Goal: Transaction & Acquisition: Purchase product/service

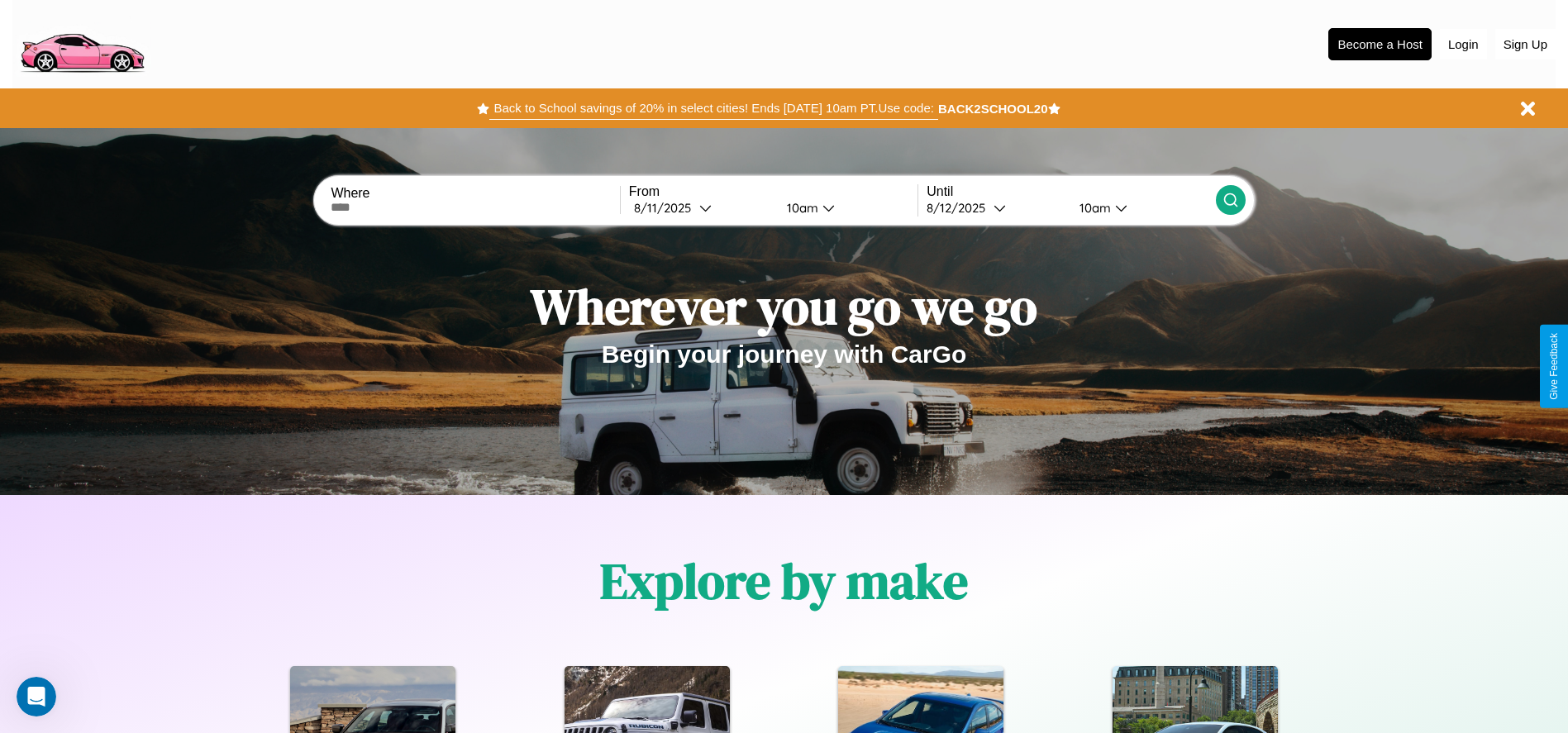
click at [713, 108] on button "Back to School savings of 20% in select cities! Ends [DATE] 10am PT. Use code:" at bounding box center [712, 109] width 448 height 23
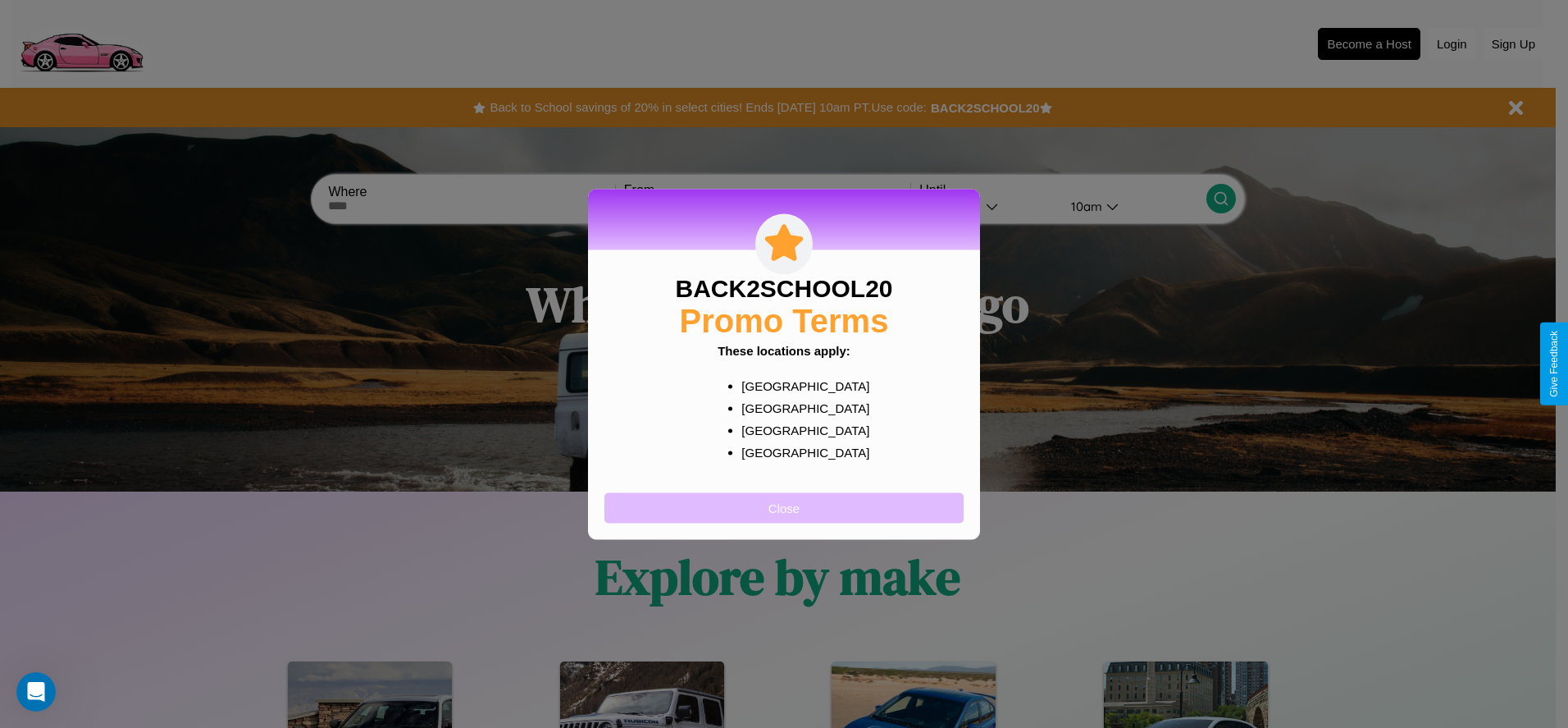
click at [784, 507] on button "Close" at bounding box center [784, 507] width 359 height 31
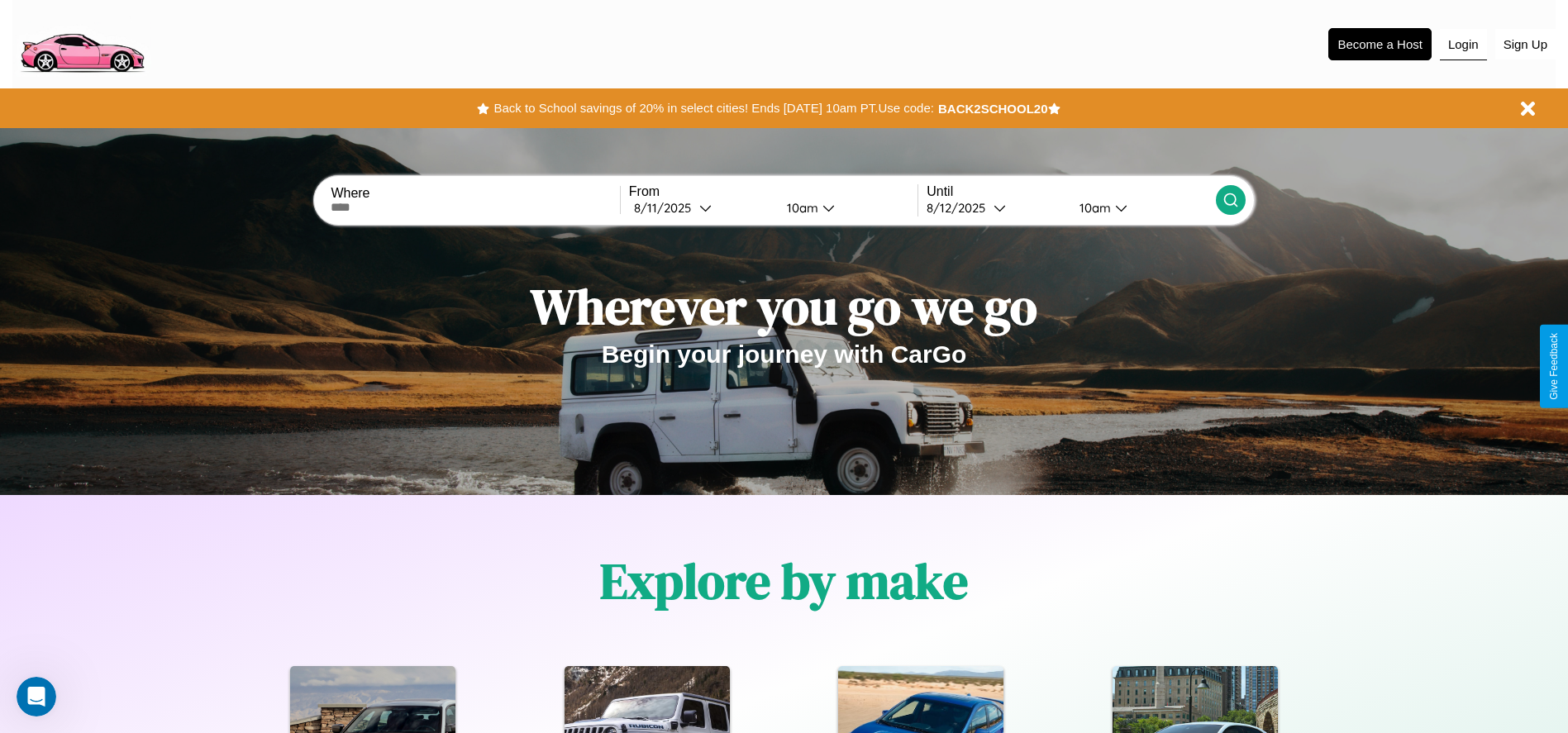
click at [1463, 44] on button "Login" at bounding box center [1463, 45] width 47 height 32
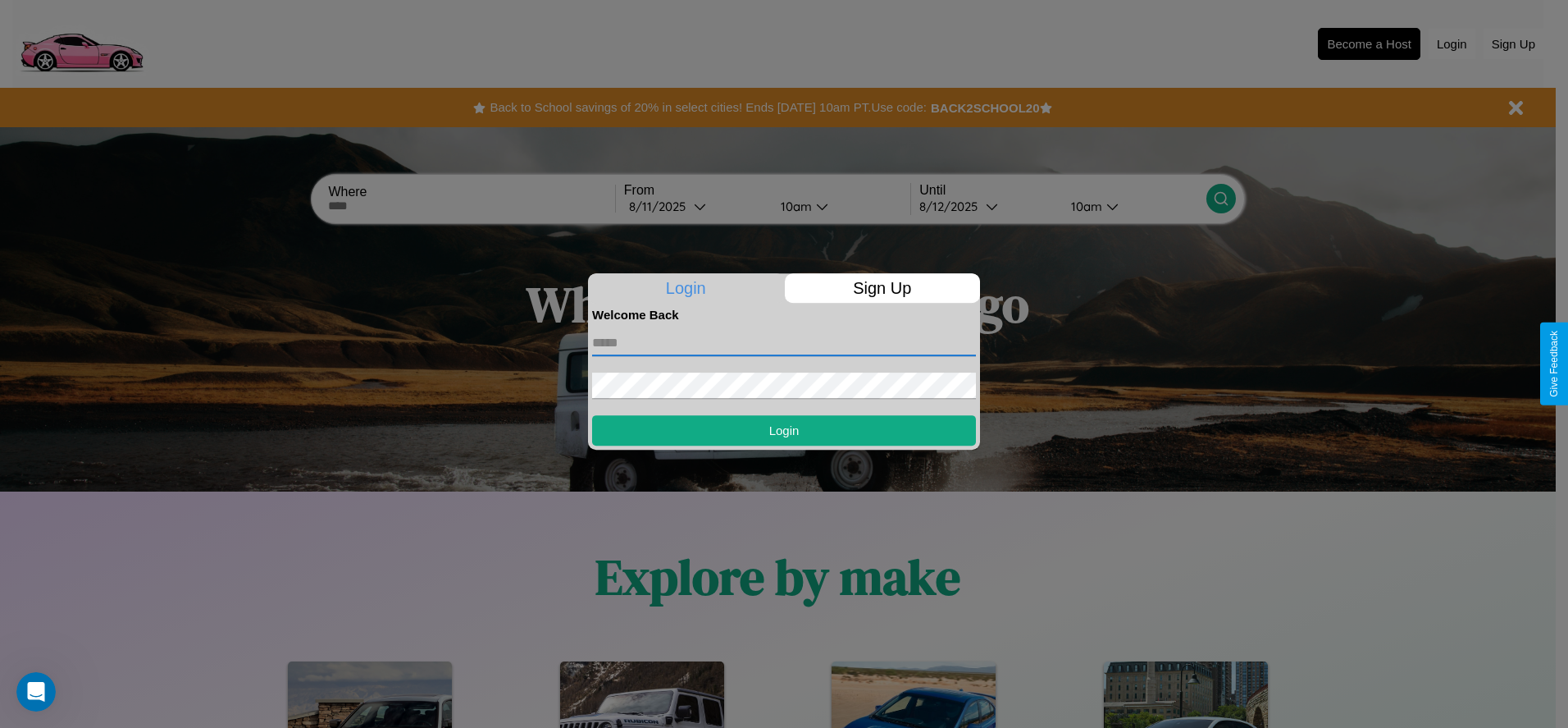
click at [784, 342] on input "text" at bounding box center [784, 343] width 384 height 27
type input "**********"
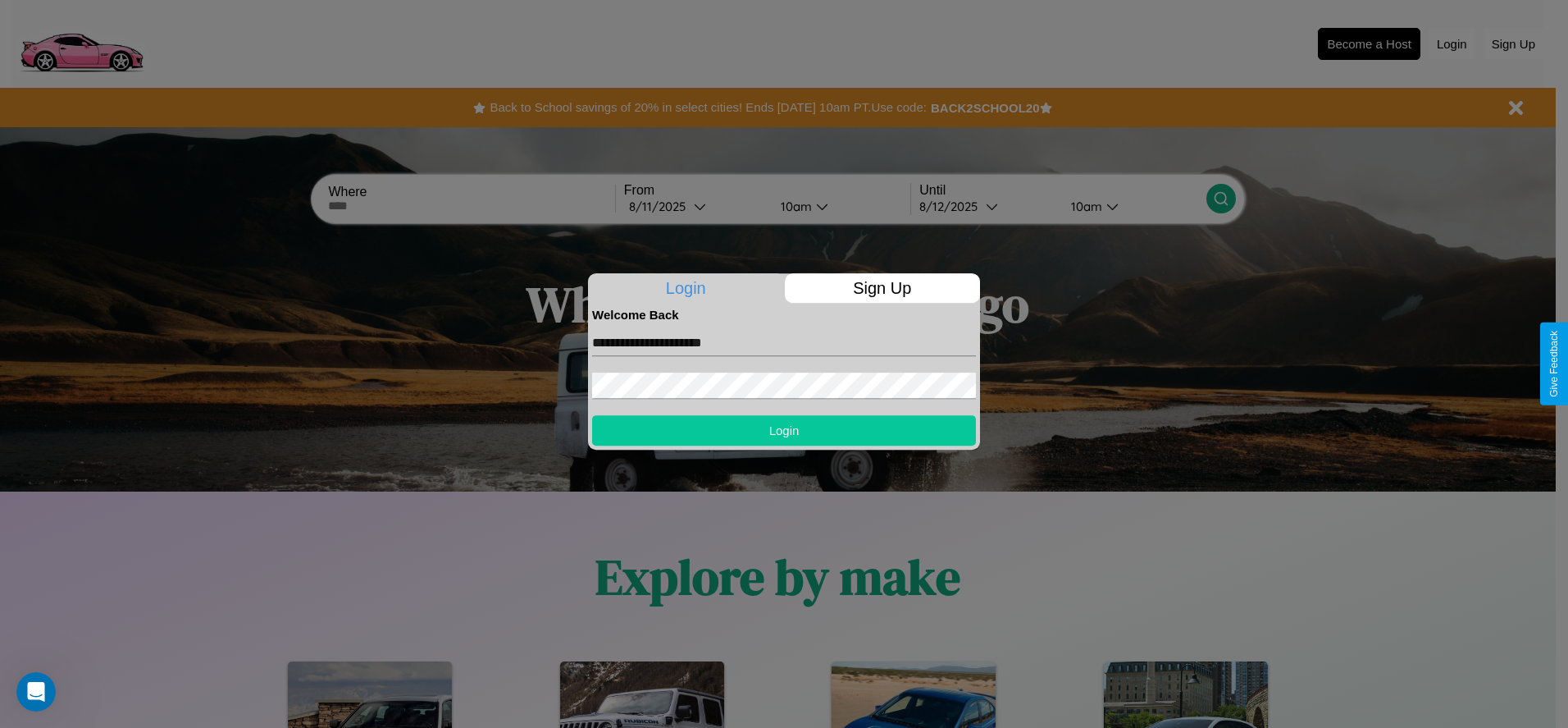
click at [784, 430] on button "Login" at bounding box center [784, 430] width 384 height 31
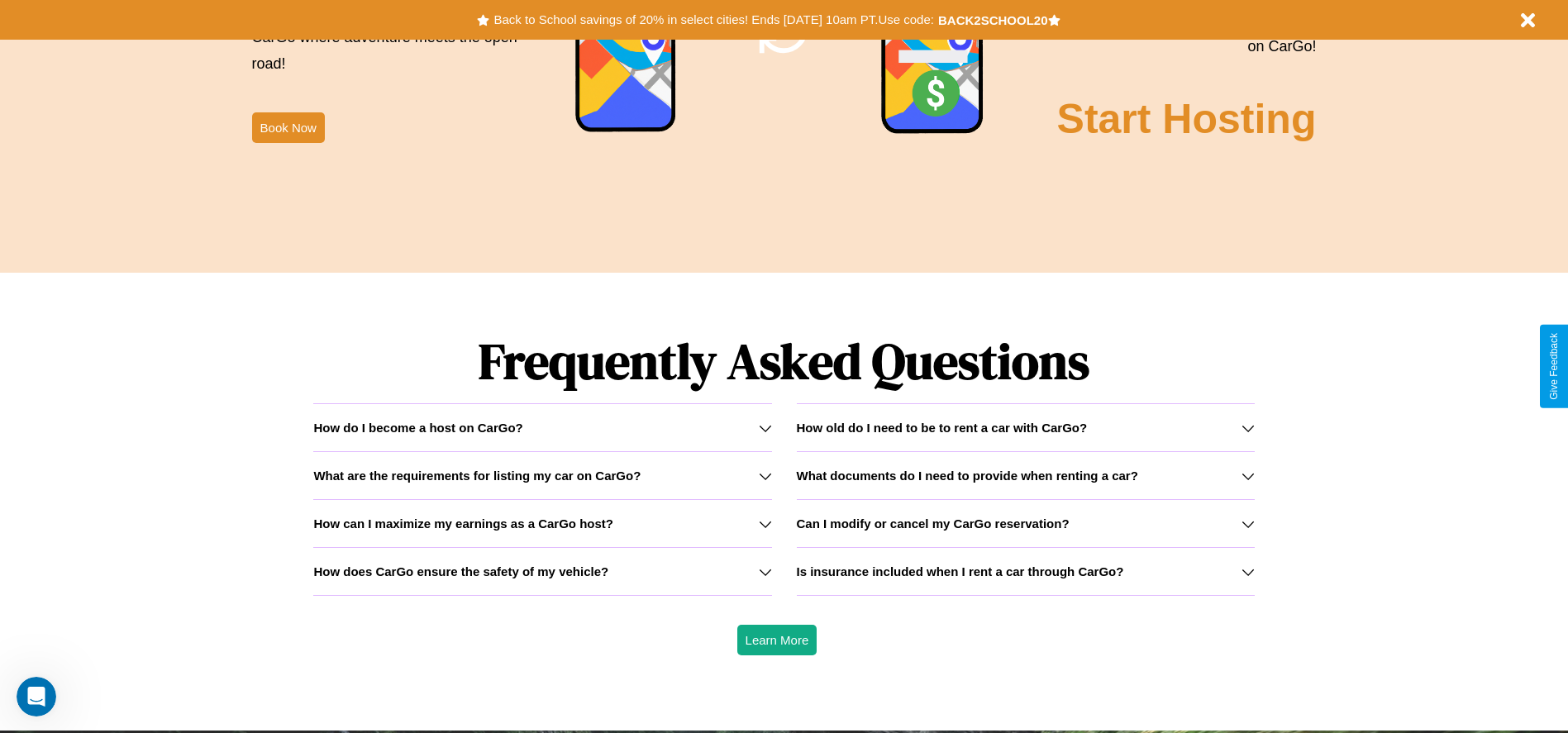
scroll to position [2370, 0]
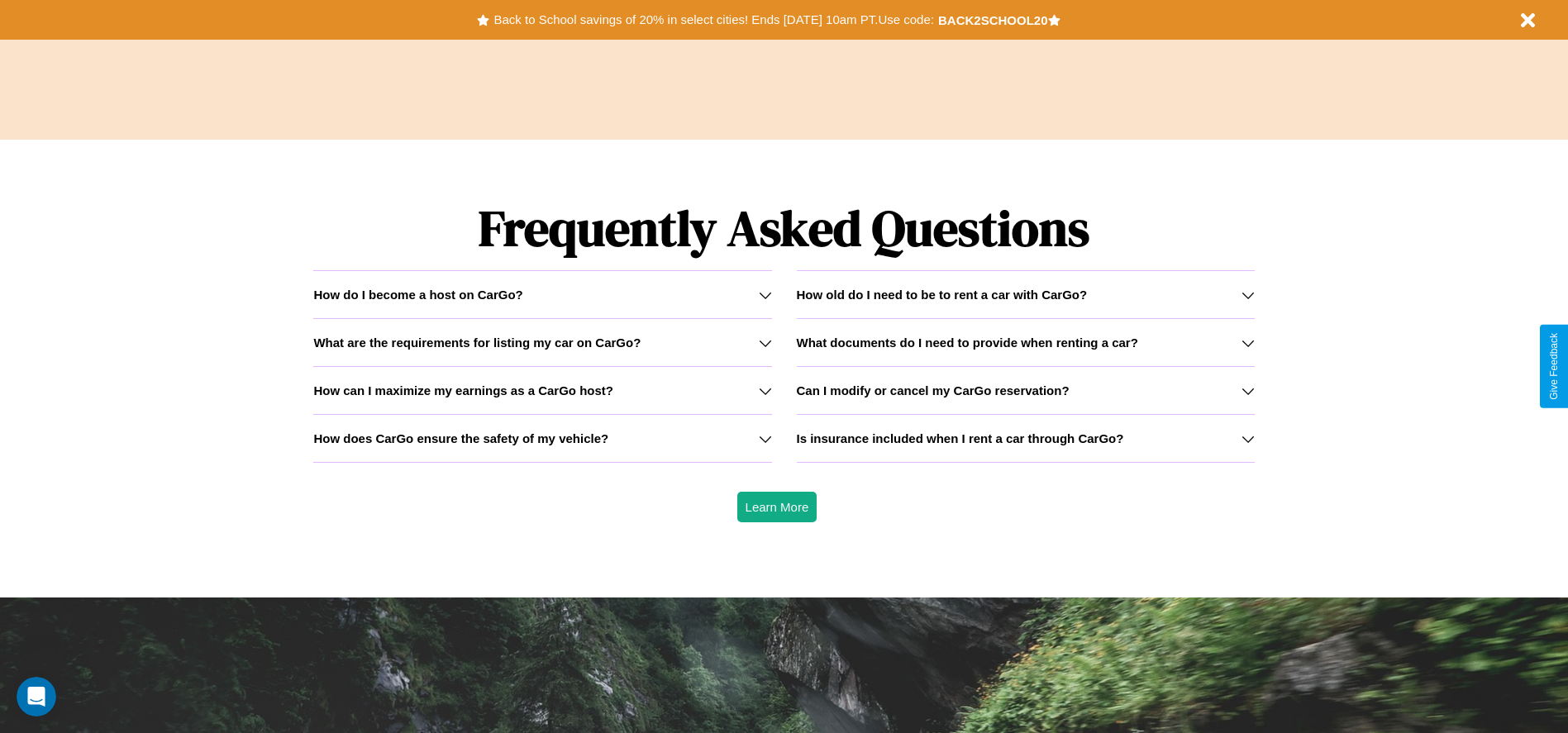
click at [1247, 390] on icon at bounding box center [1248, 391] width 13 height 13
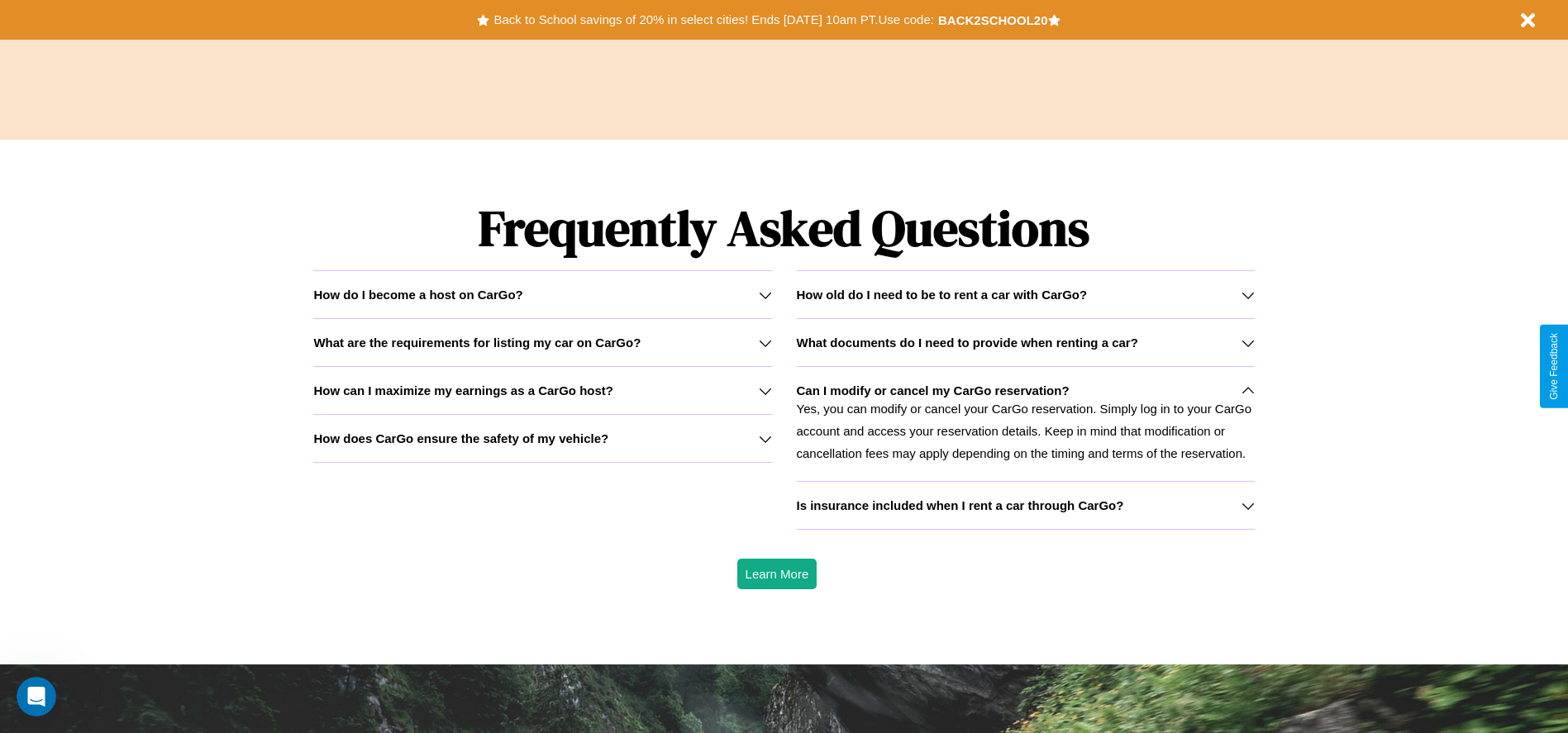
click at [1247, 342] on icon at bounding box center [1248, 343] width 13 height 13
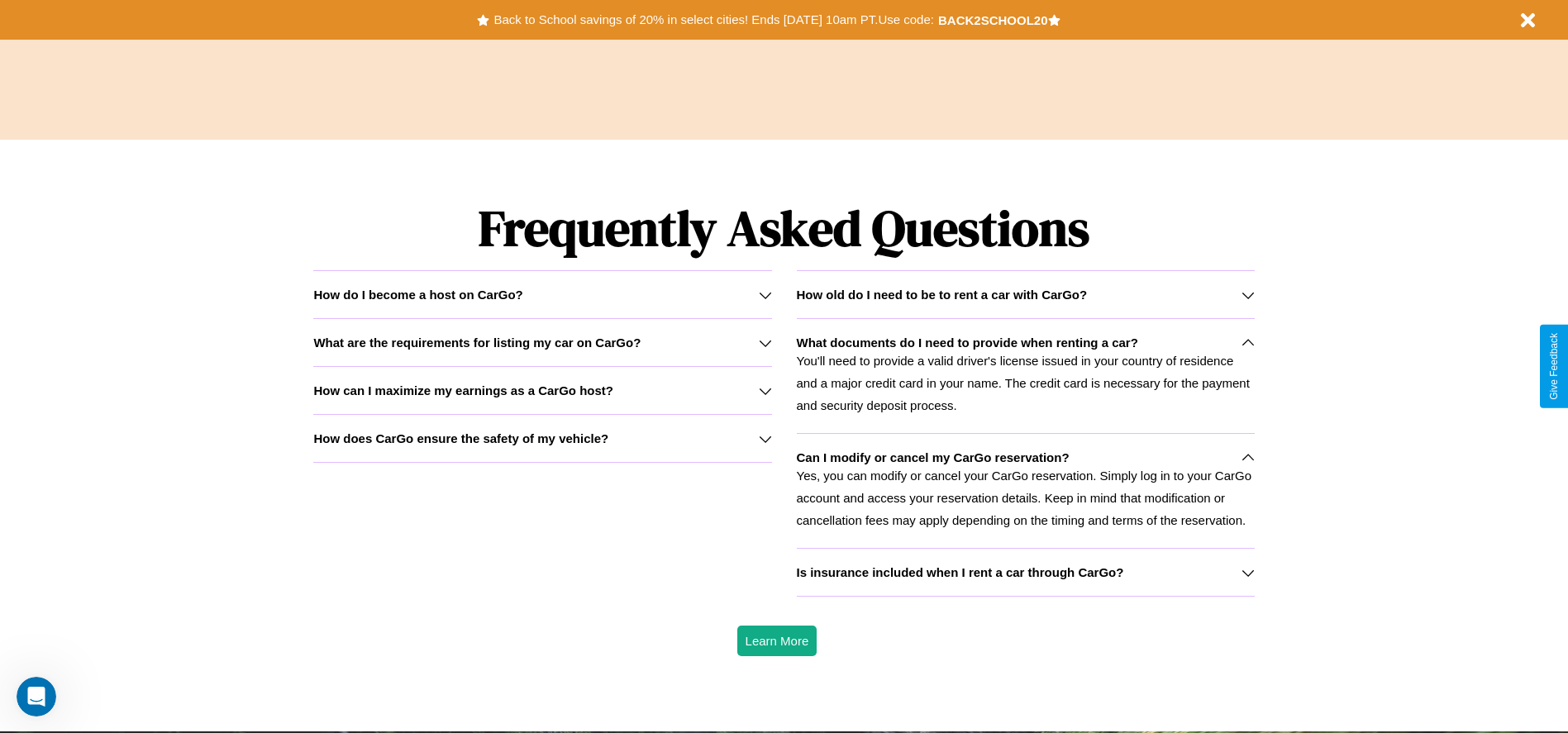
click at [1247, 572] on icon at bounding box center [1248, 572] width 13 height 13
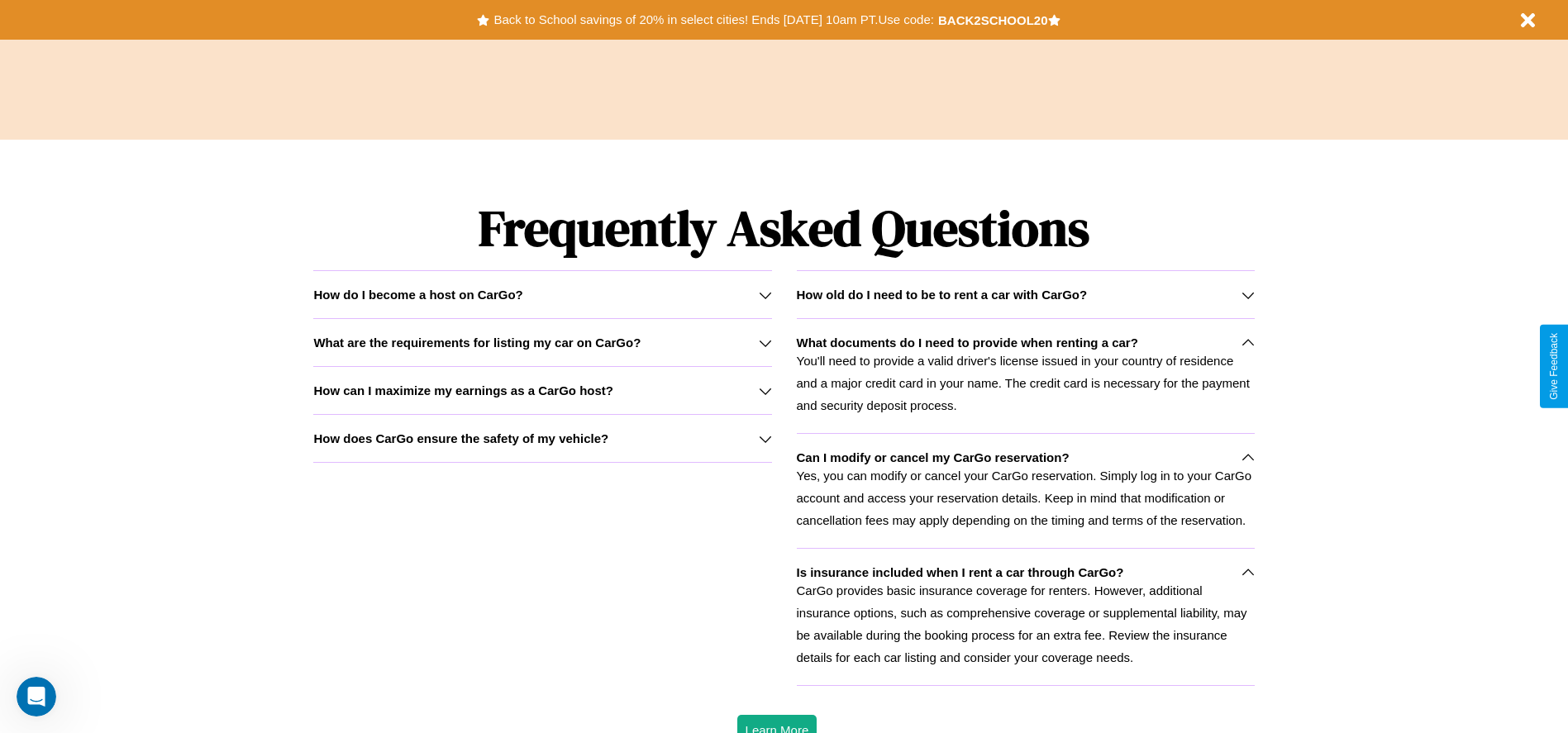
click at [1025, 375] on p "You'll need to provide a valid driver's license issued in your country of resid…" at bounding box center [1026, 383] width 458 height 67
click at [1025, 294] on h3 "How old do I need to be to rent a car with CarGo?" at bounding box center [943, 295] width 291 height 14
click at [764, 390] on icon at bounding box center [765, 391] width 13 height 13
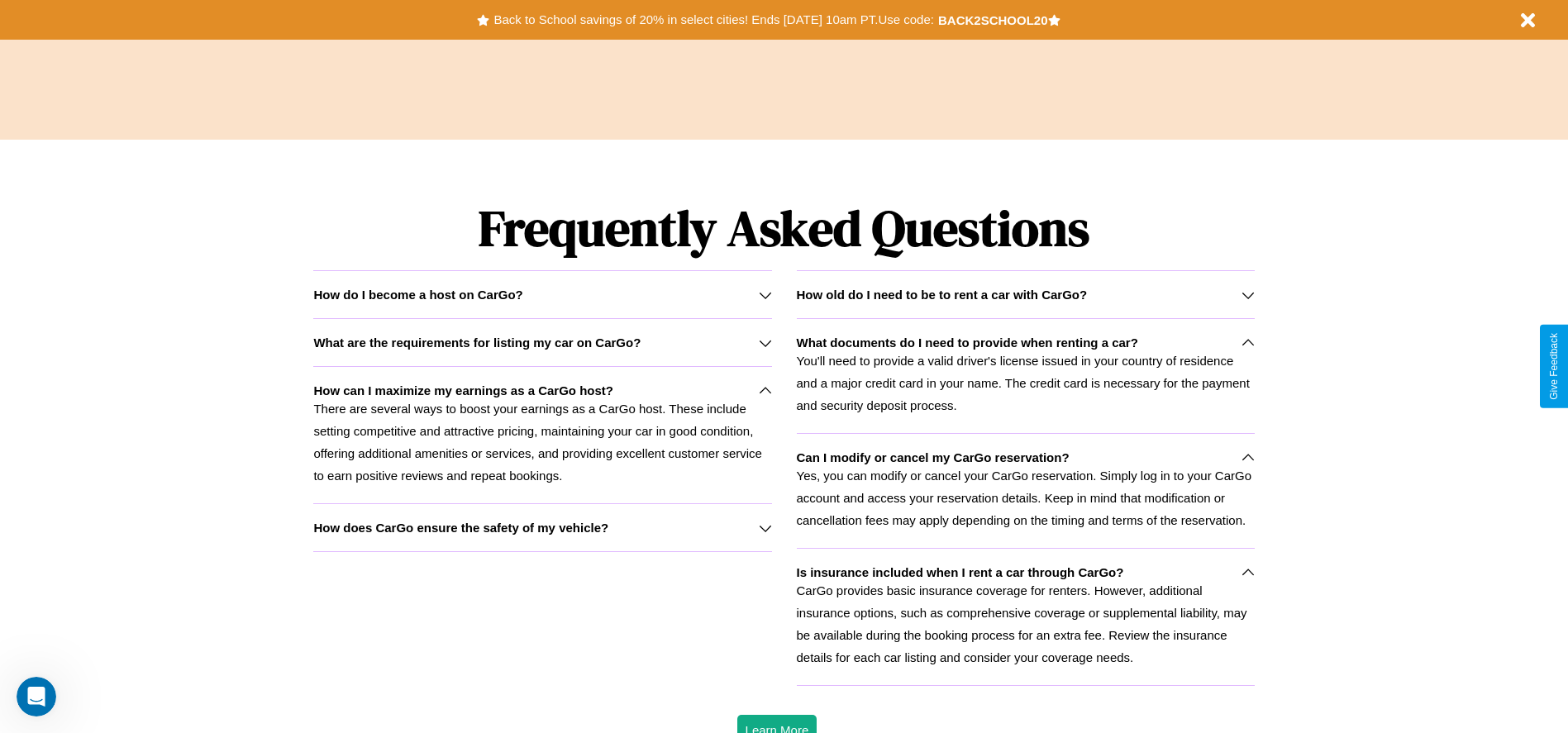
click at [764, 527] on icon at bounding box center [765, 528] width 13 height 13
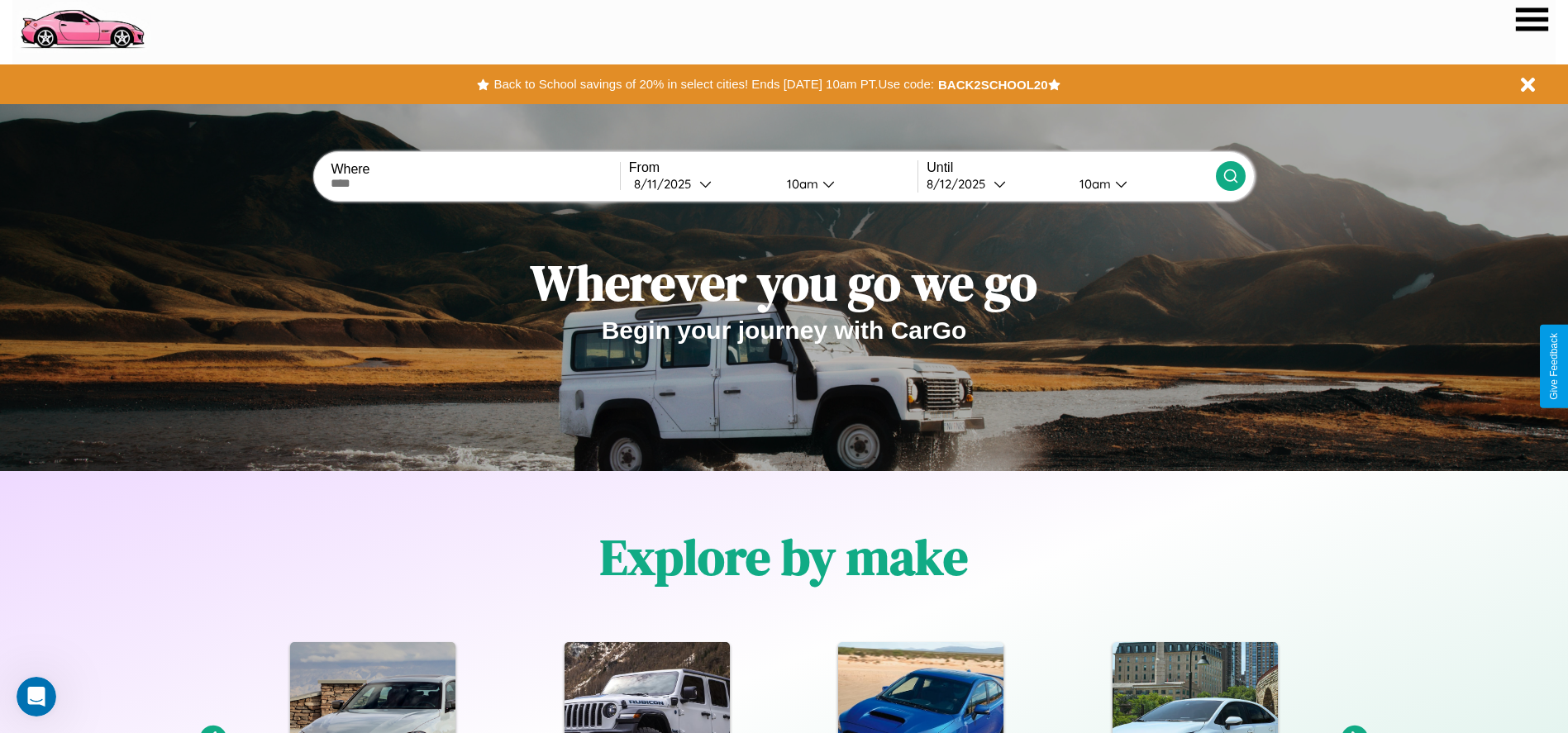
scroll to position [0, 0]
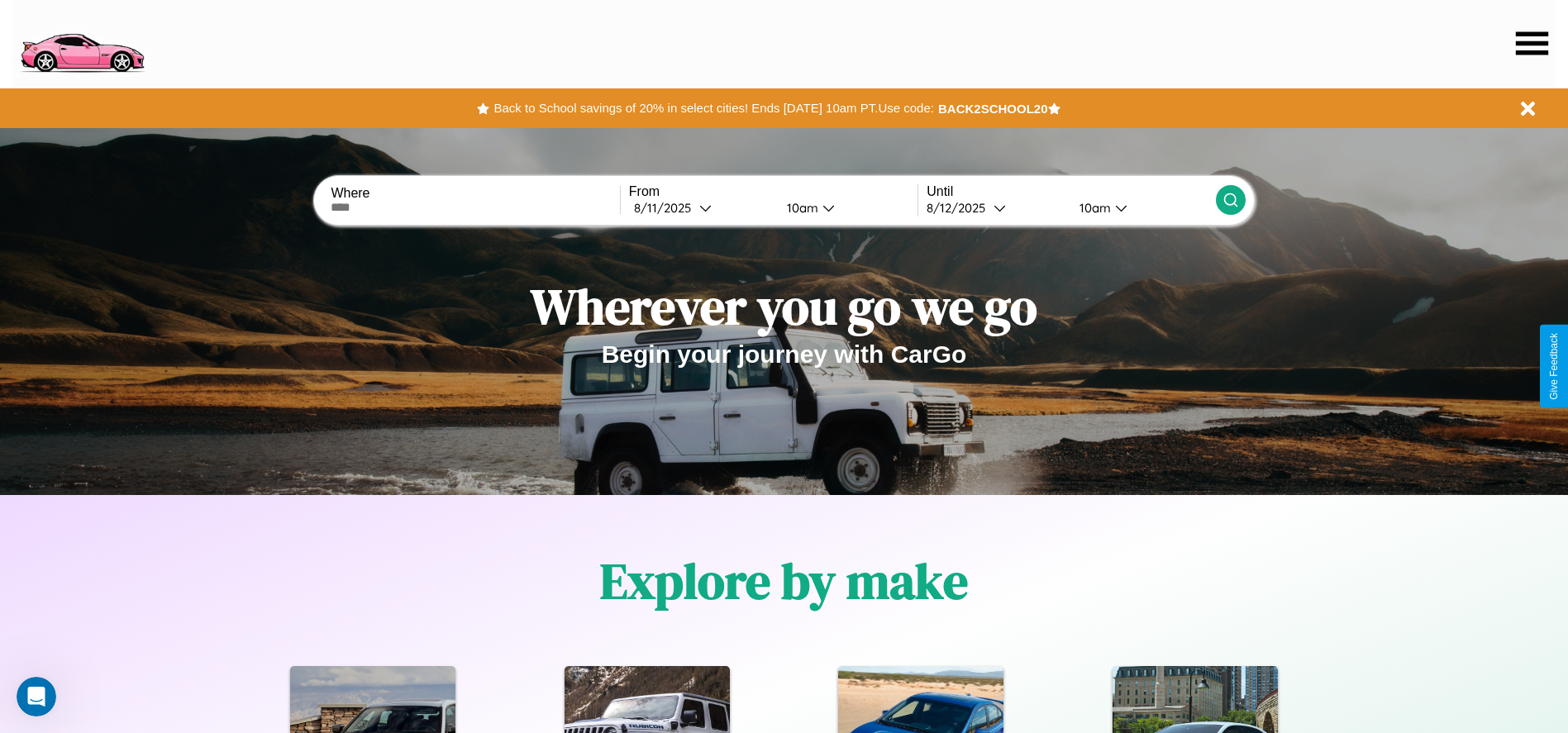
click at [476, 208] on input "text" at bounding box center [475, 208] width 289 height 13
type input "*******"
click at [701, 208] on icon at bounding box center [705, 208] width 13 height 13
select select "*"
select select "****"
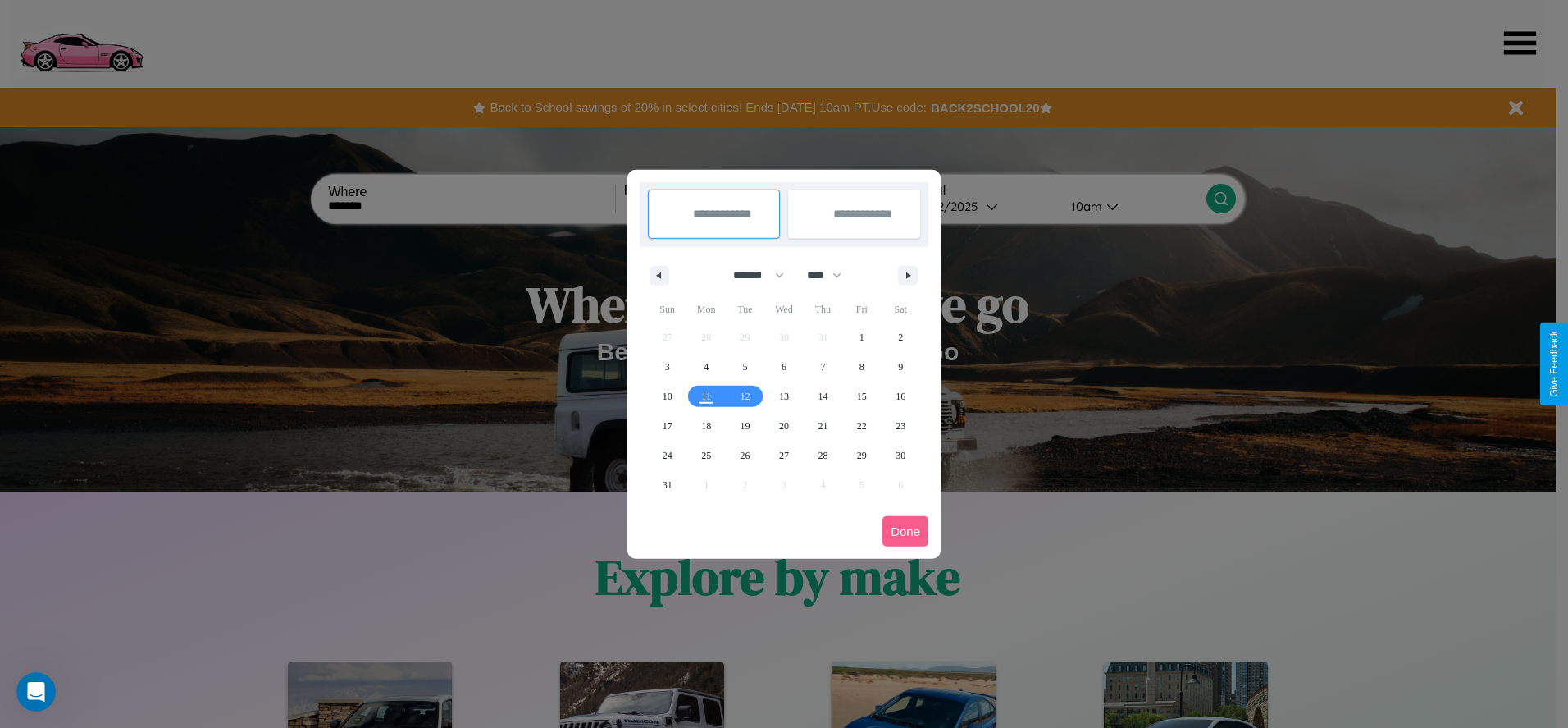
click at [751, 275] on select "******* ******** ***** ***** *** **** **** ****** ********* ******* ******** **…" at bounding box center [756, 275] width 70 height 27
select select "*"
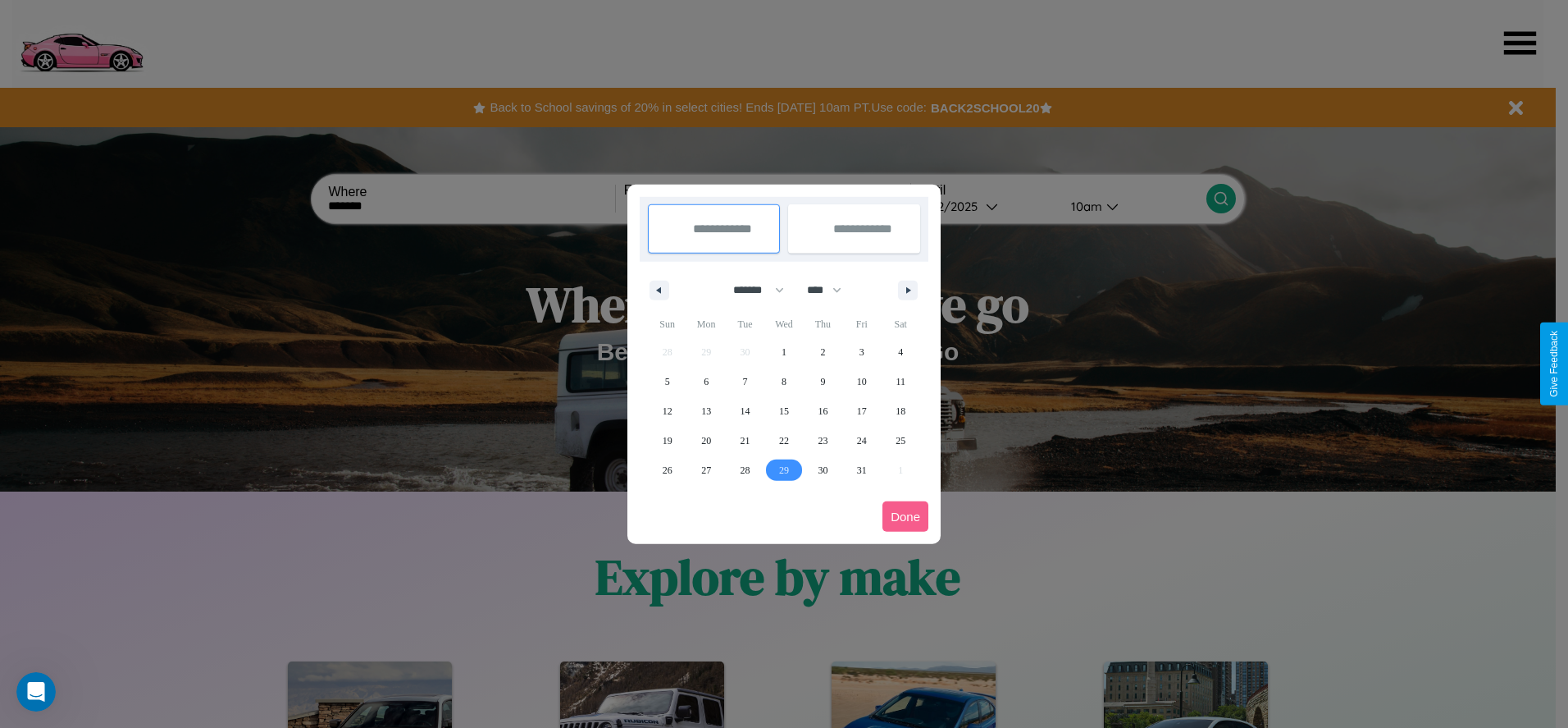
click at [783, 470] on span "29" at bounding box center [784, 470] width 10 height 30
type input "**********"
click at [908, 289] on icon "button" at bounding box center [911, 291] width 8 height 7
select select "**"
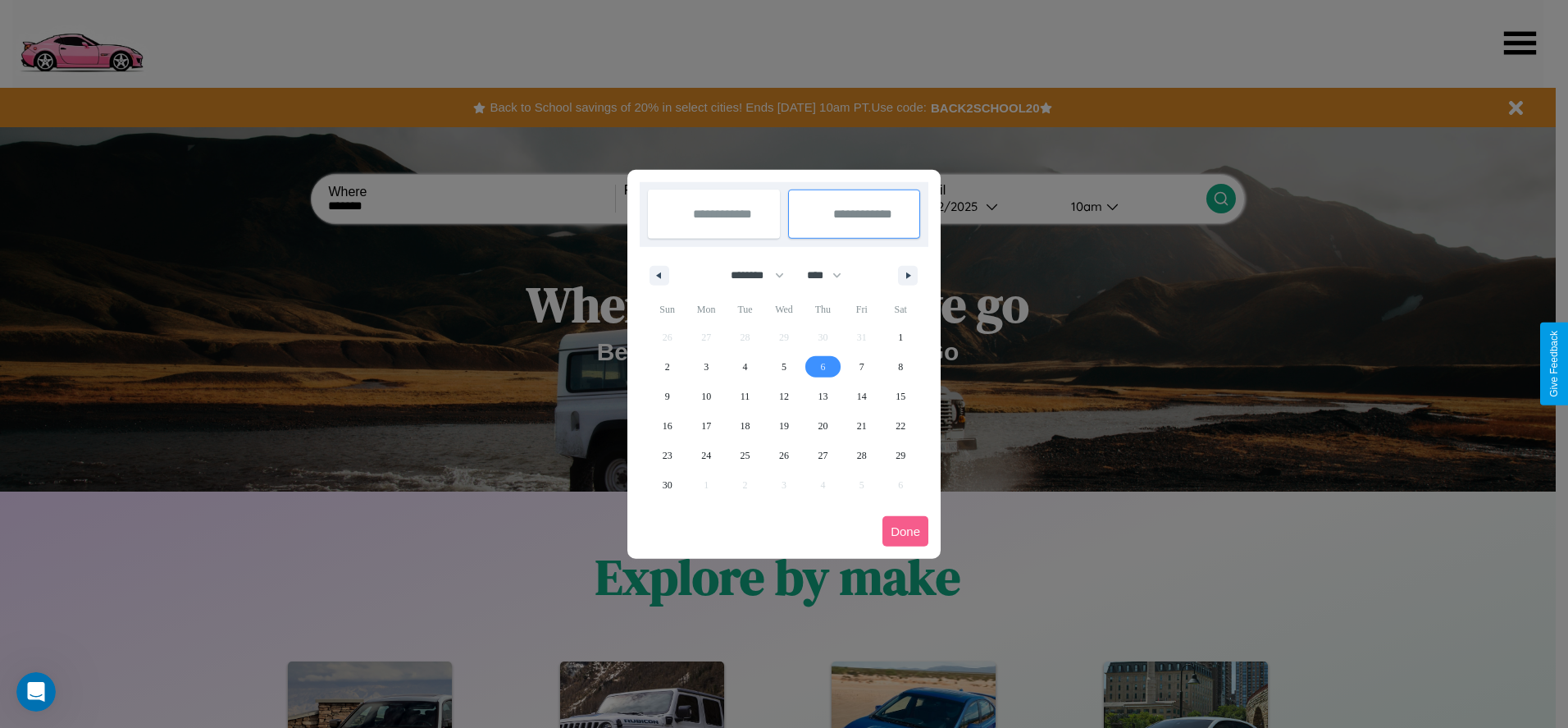
click at [822, 366] on span "6" at bounding box center [822, 367] width 5 height 30
type input "**********"
select select "*"
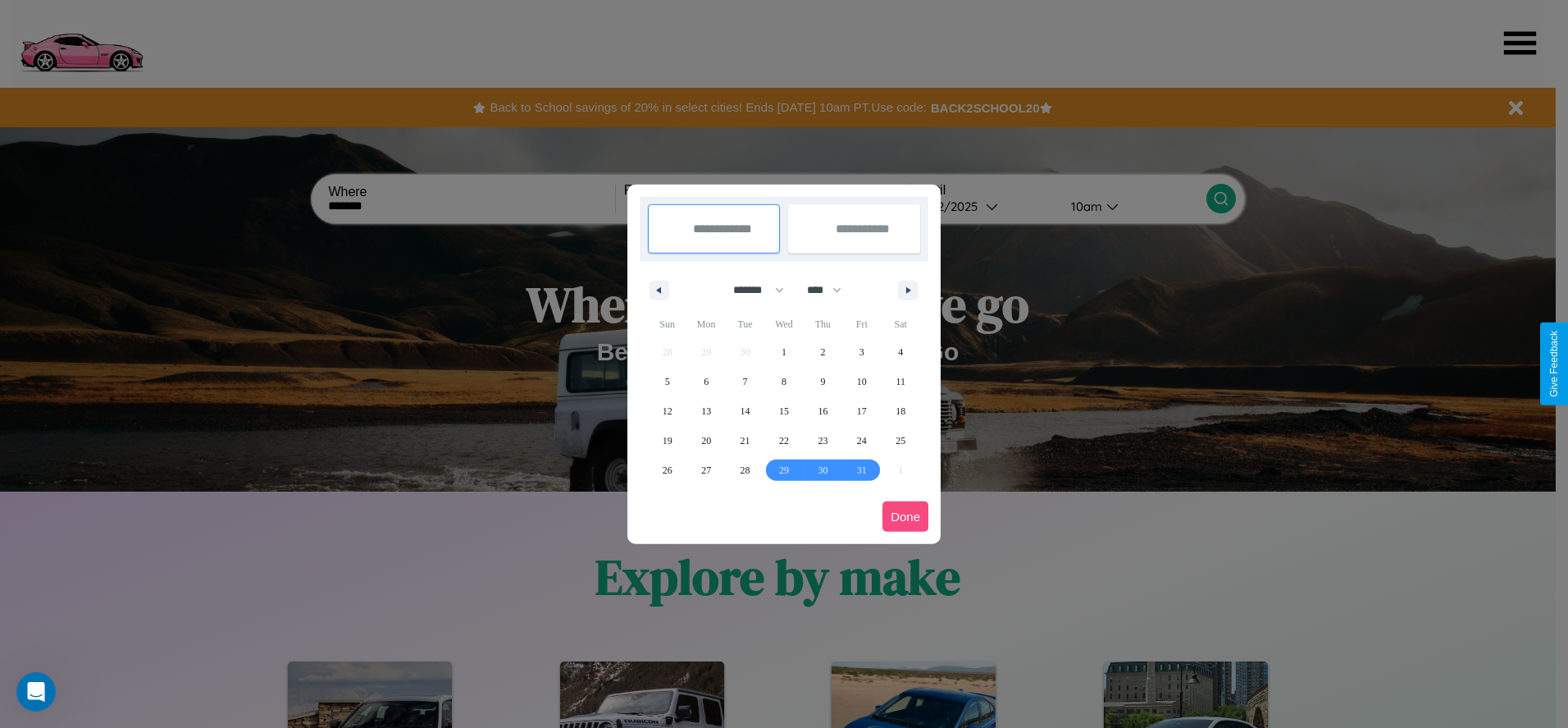
click at [905, 516] on button "Done" at bounding box center [904, 516] width 46 height 31
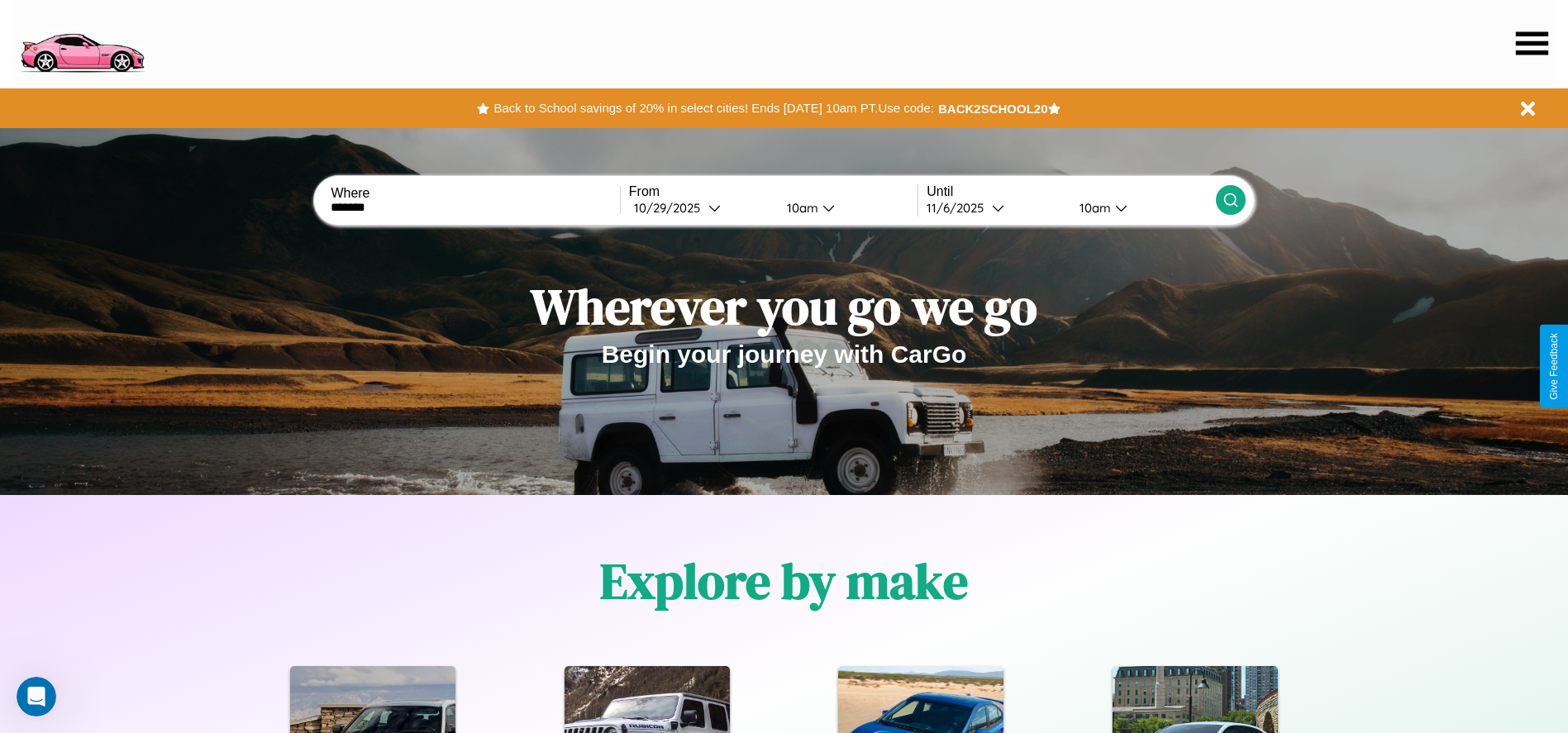
click at [799, 208] on div "10am" at bounding box center [800, 208] width 44 height 16
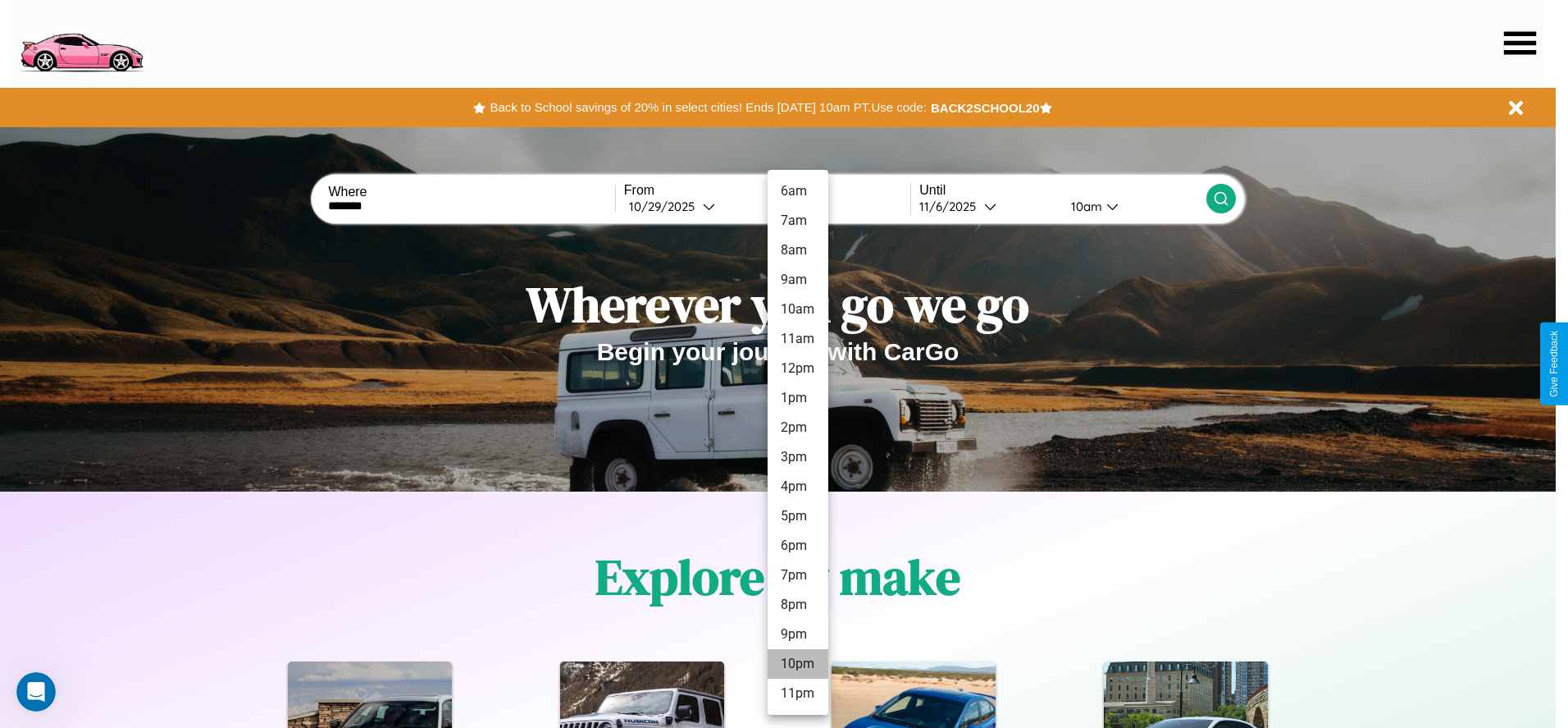
click at [797, 664] on li "10pm" at bounding box center [797, 664] width 61 height 30
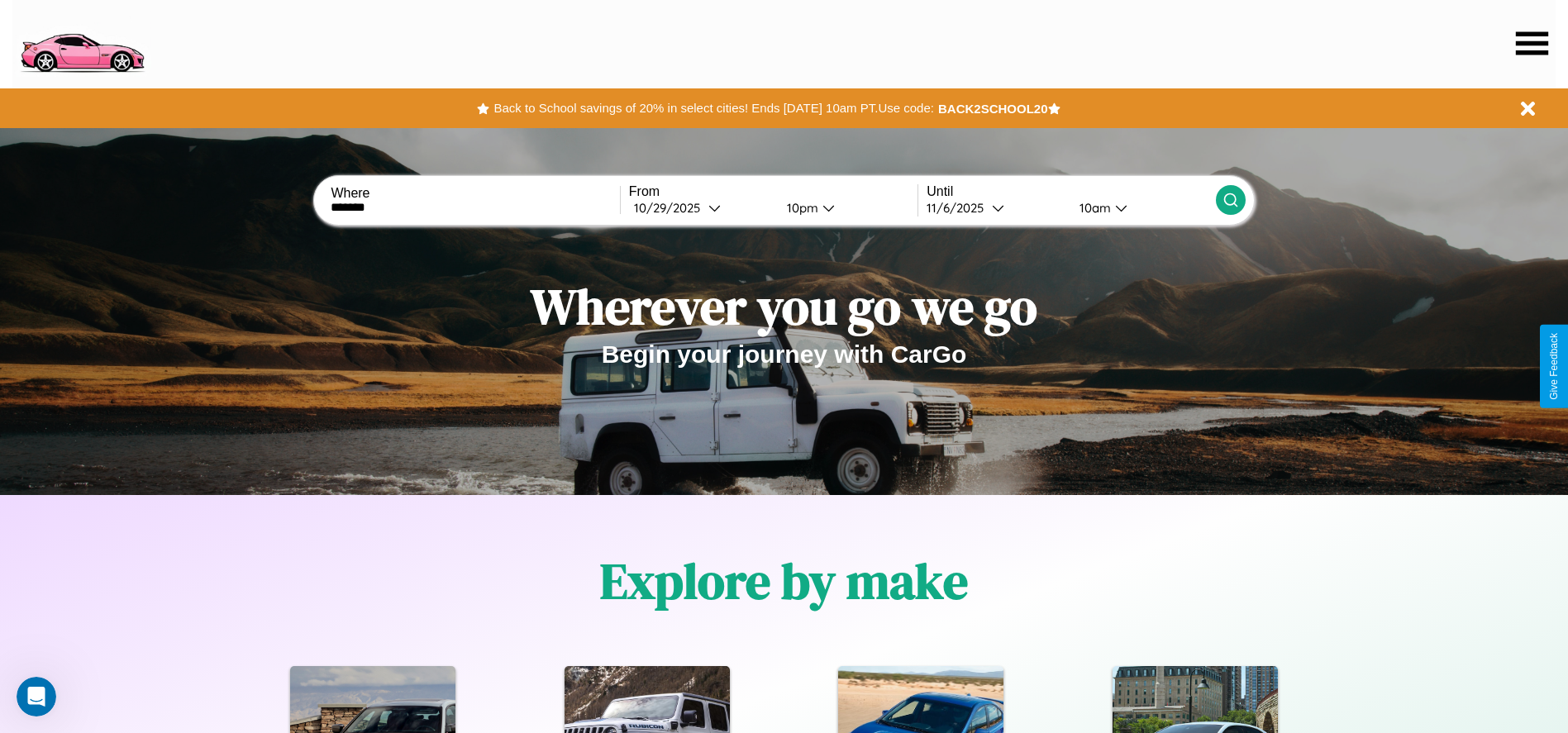
click at [1092, 208] on div "10am" at bounding box center [1092, 208] width 44 height 16
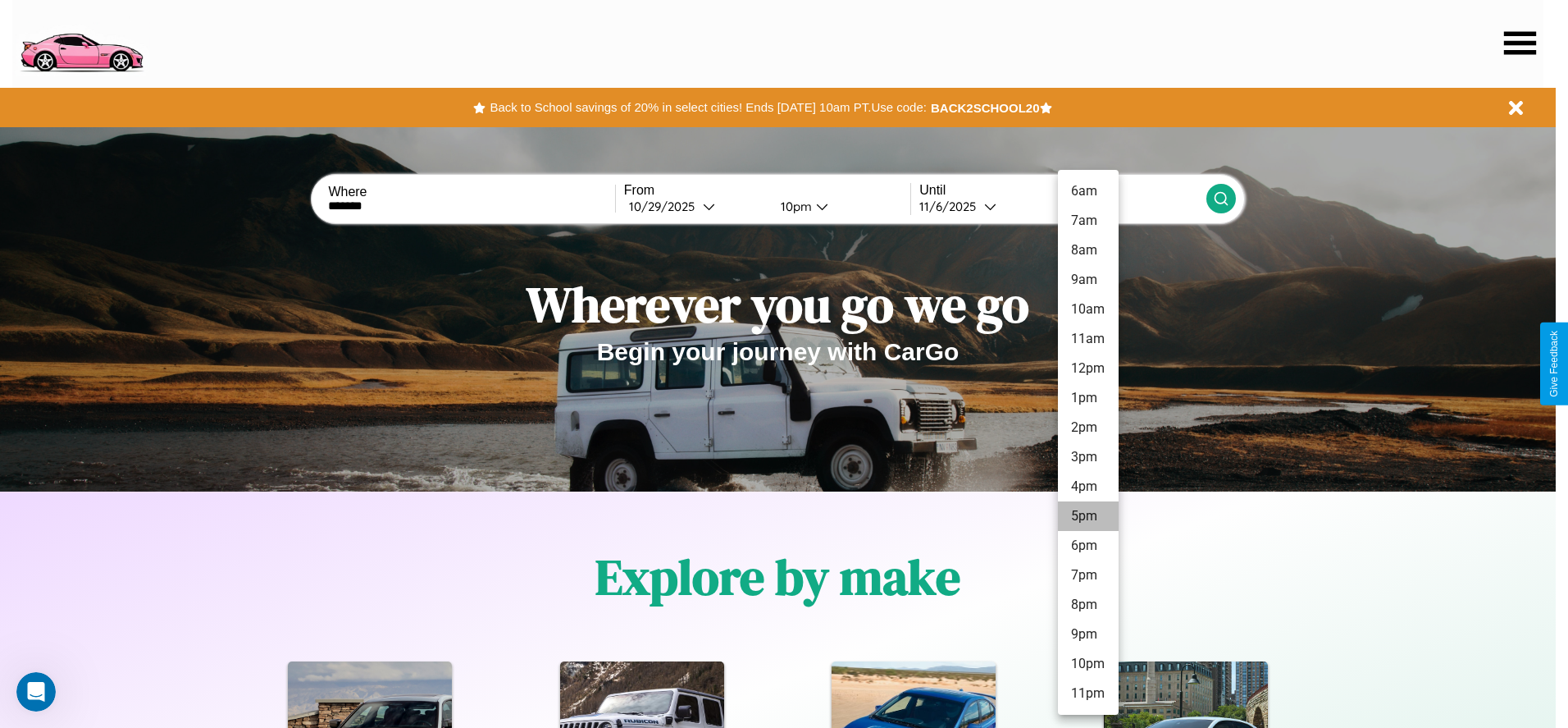
click at [1087, 516] on li "5pm" at bounding box center [1088, 516] width 61 height 30
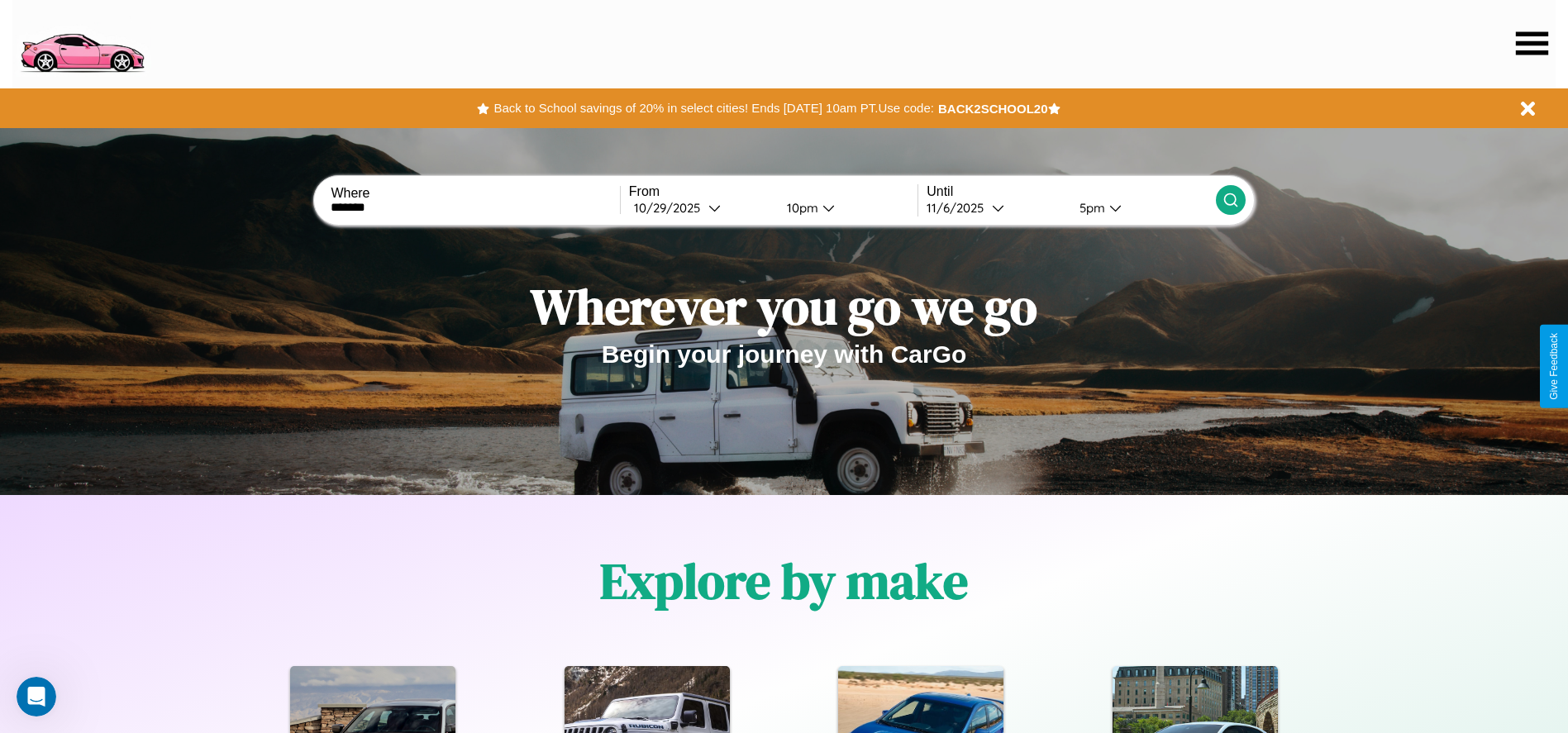
click at [1230, 200] on icon at bounding box center [1231, 200] width 17 height 17
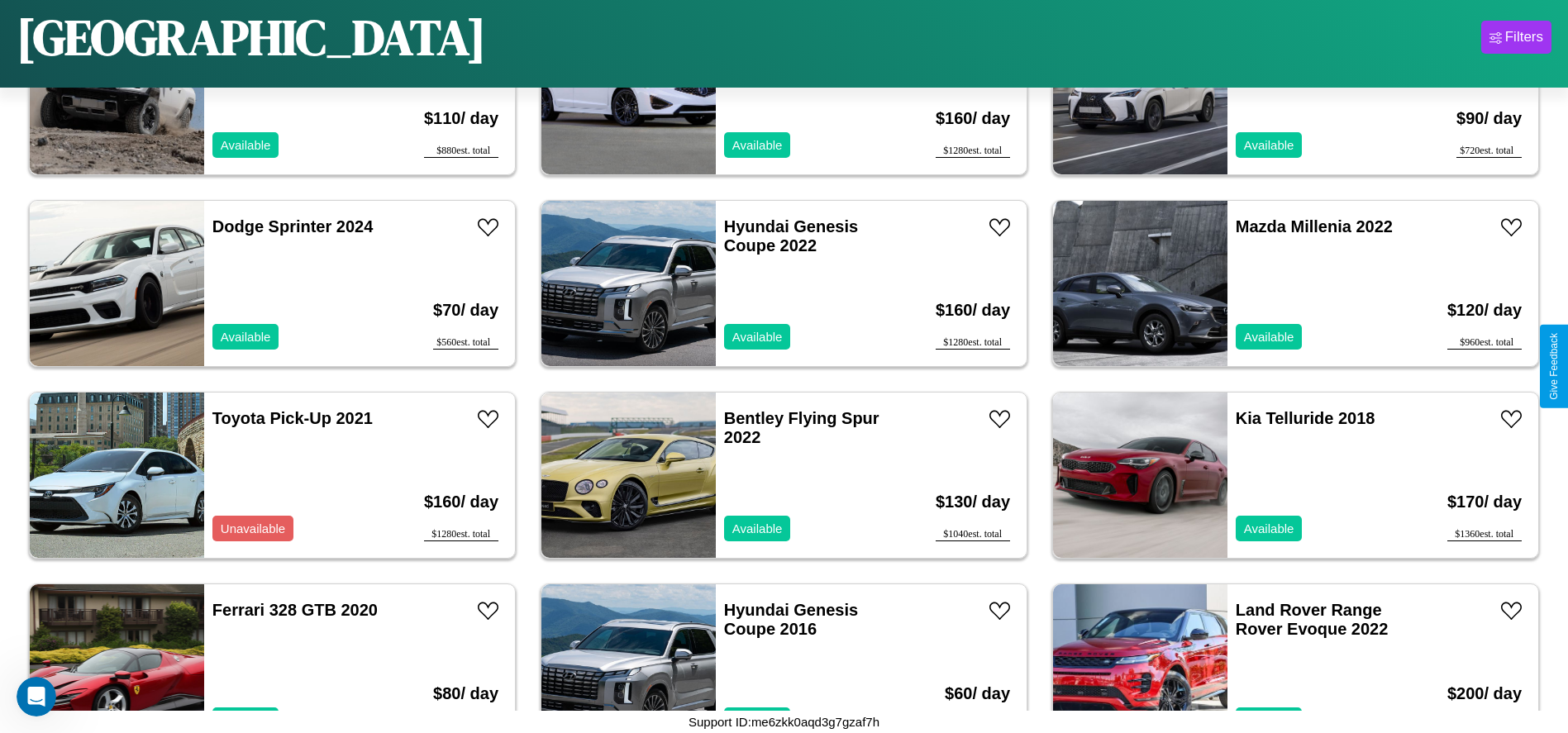
scroll to position [7659, 0]
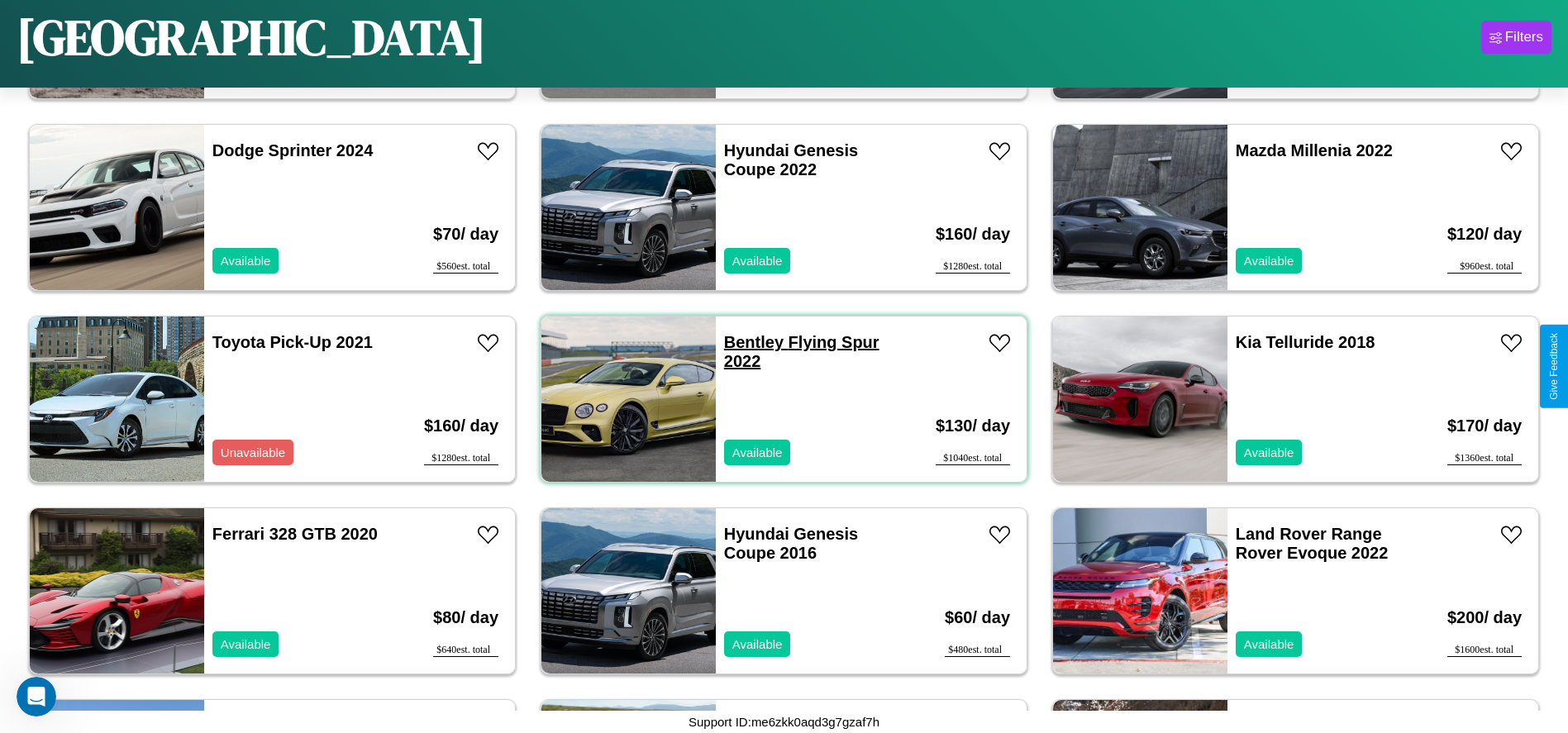
click at [747, 342] on link "Bentley Flying Spur 2022" at bounding box center [802, 351] width 156 height 37
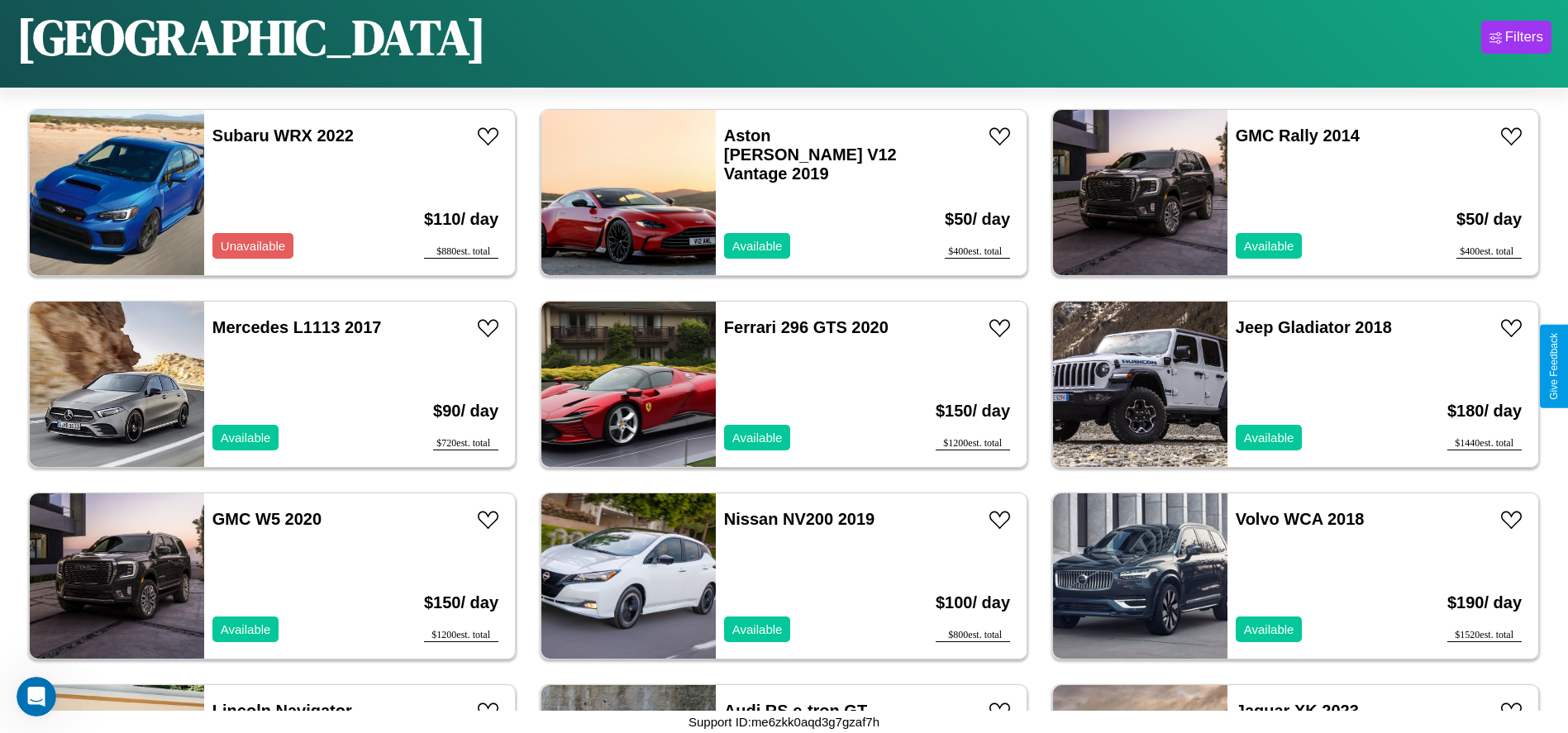
scroll to position [567, 0]
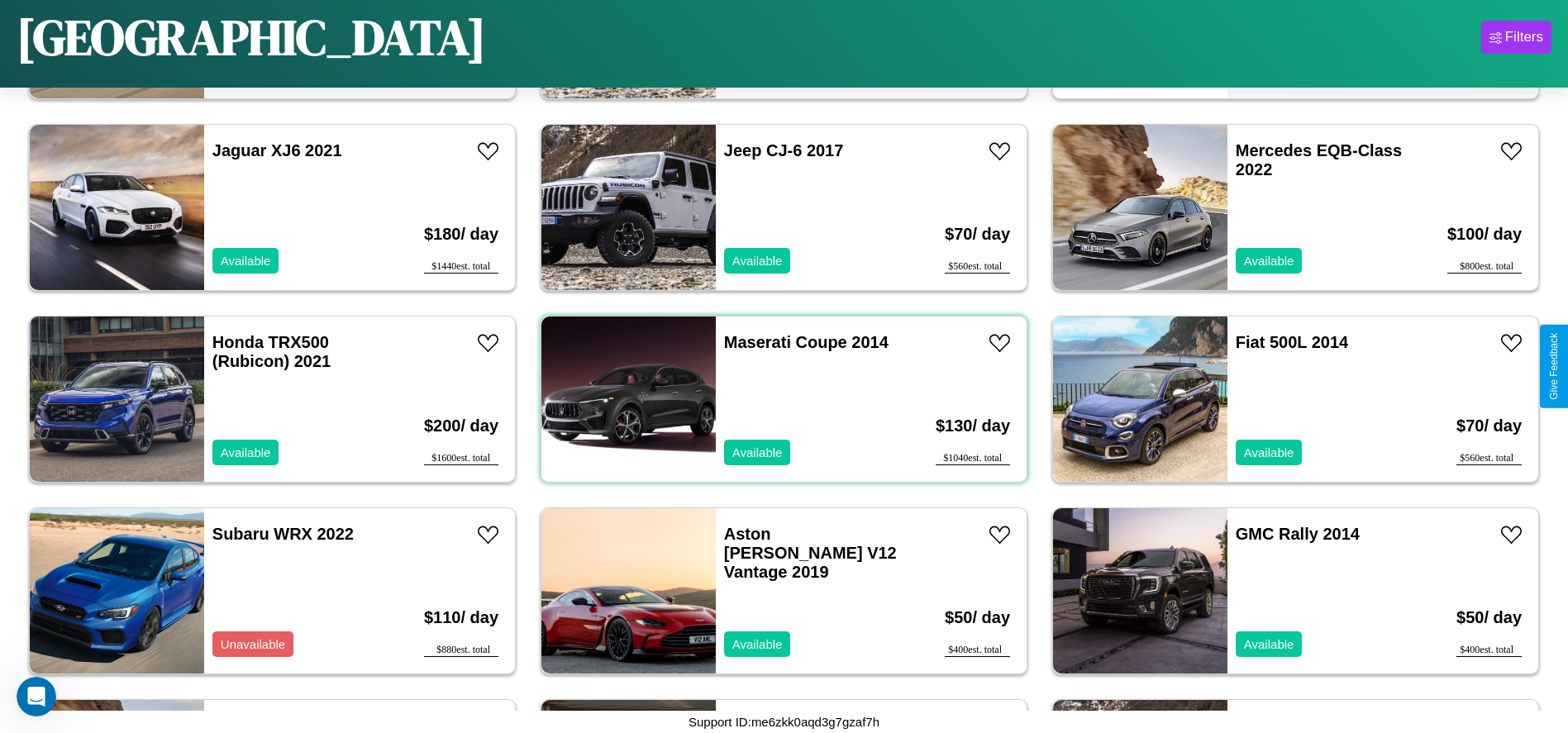
click at [778, 399] on div "Maserati Coupe 2014 Available" at bounding box center [811, 398] width 191 height 165
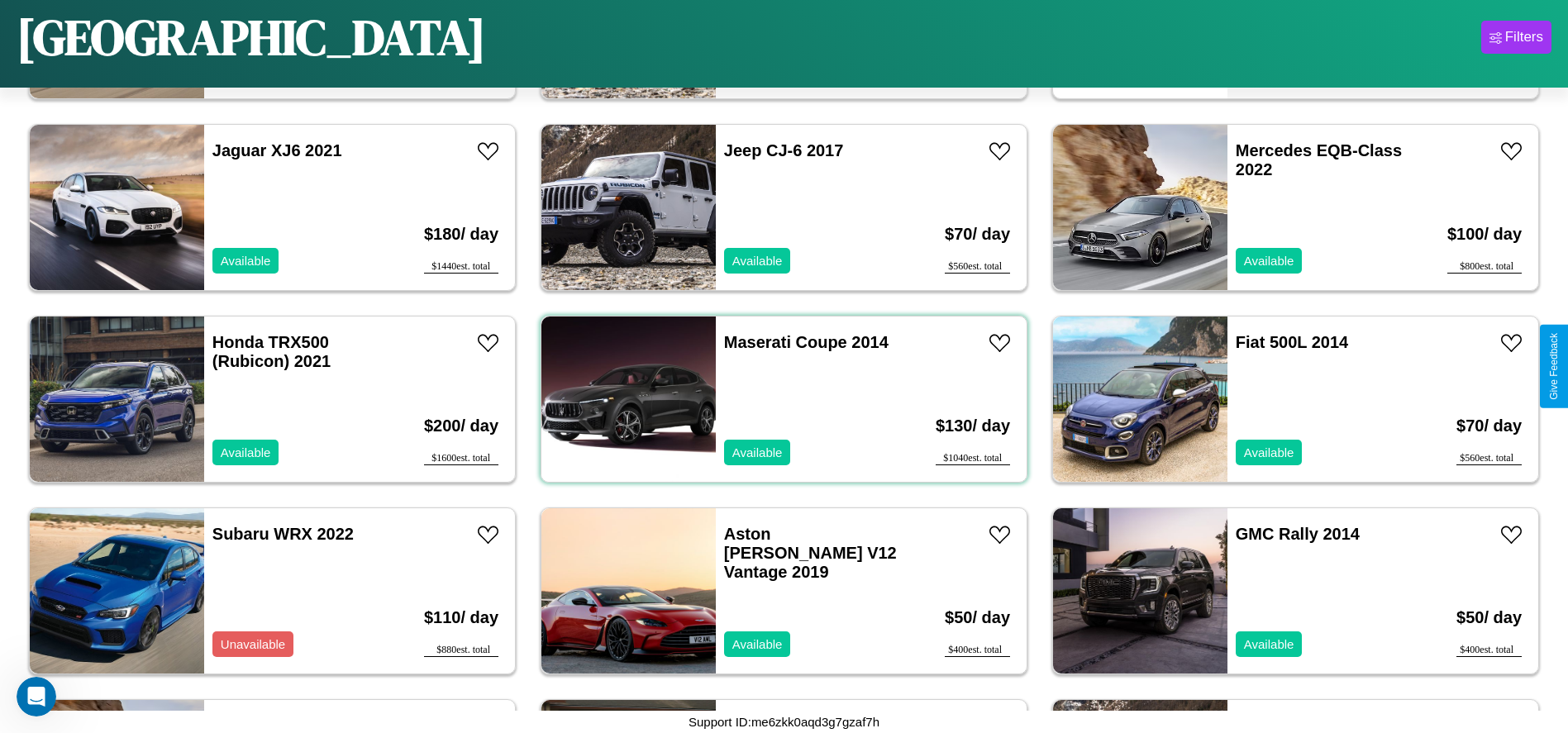
click at [778, 399] on div "Maserati Coupe 2014 Available" at bounding box center [811, 398] width 191 height 165
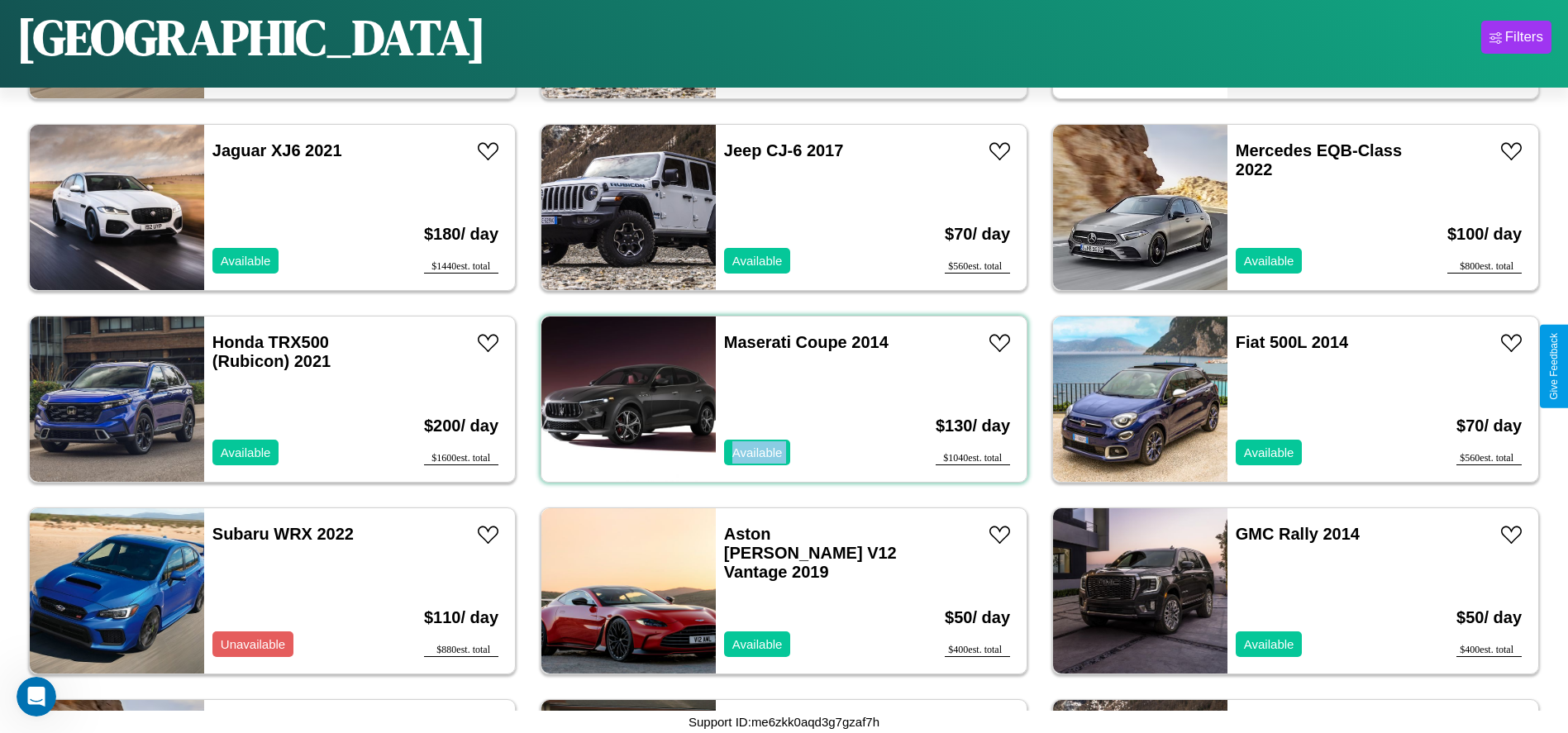
click at [778, 399] on div "Maserati Coupe 2014 Available" at bounding box center [811, 398] width 191 height 165
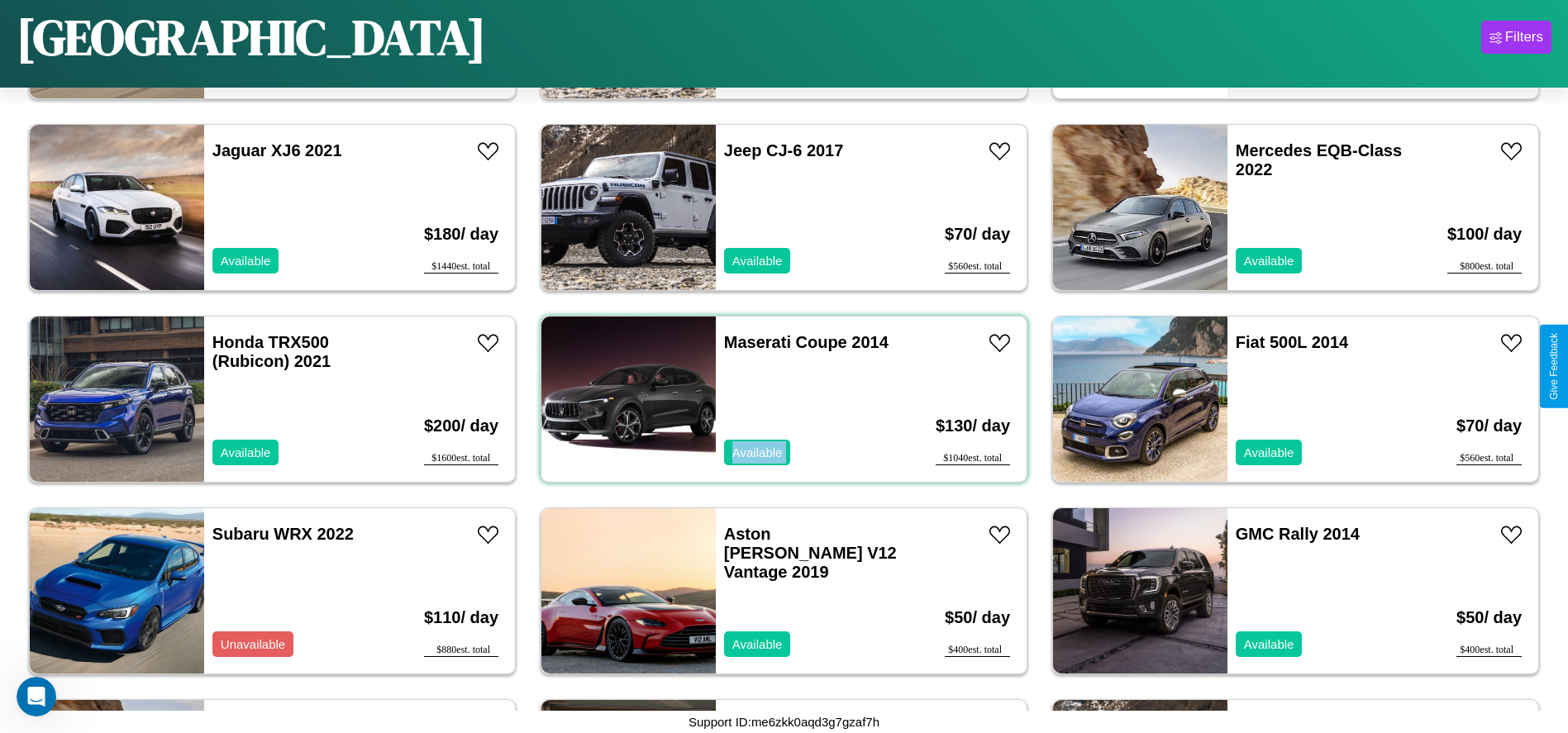
click at [778, 399] on div "Maserati Coupe 2014 Available" at bounding box center [811, 398] width 191 height 165
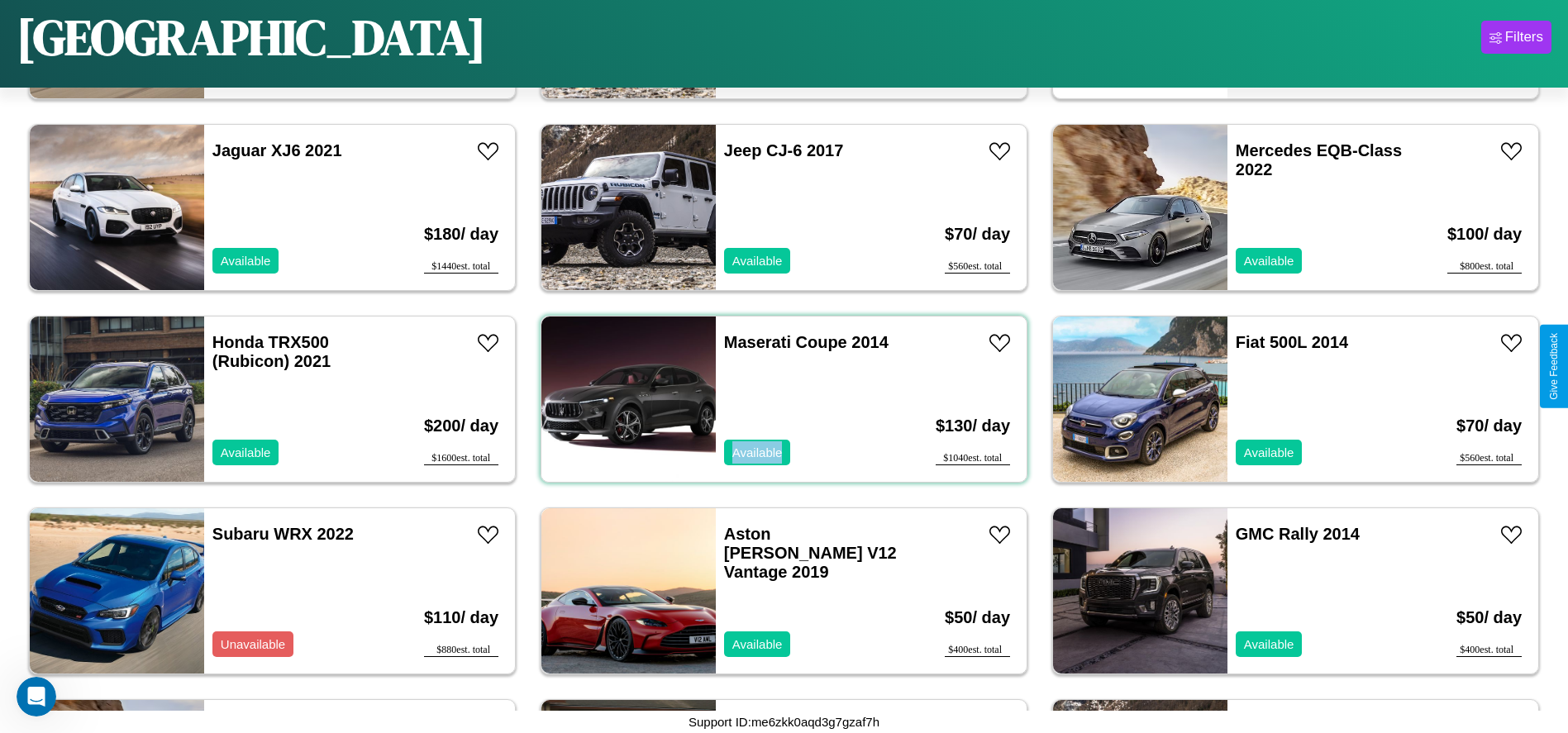
click at [778, 399] on div "Maserati Coupe 2014 Available" at bounding box center [811, 398] width 191 height 165
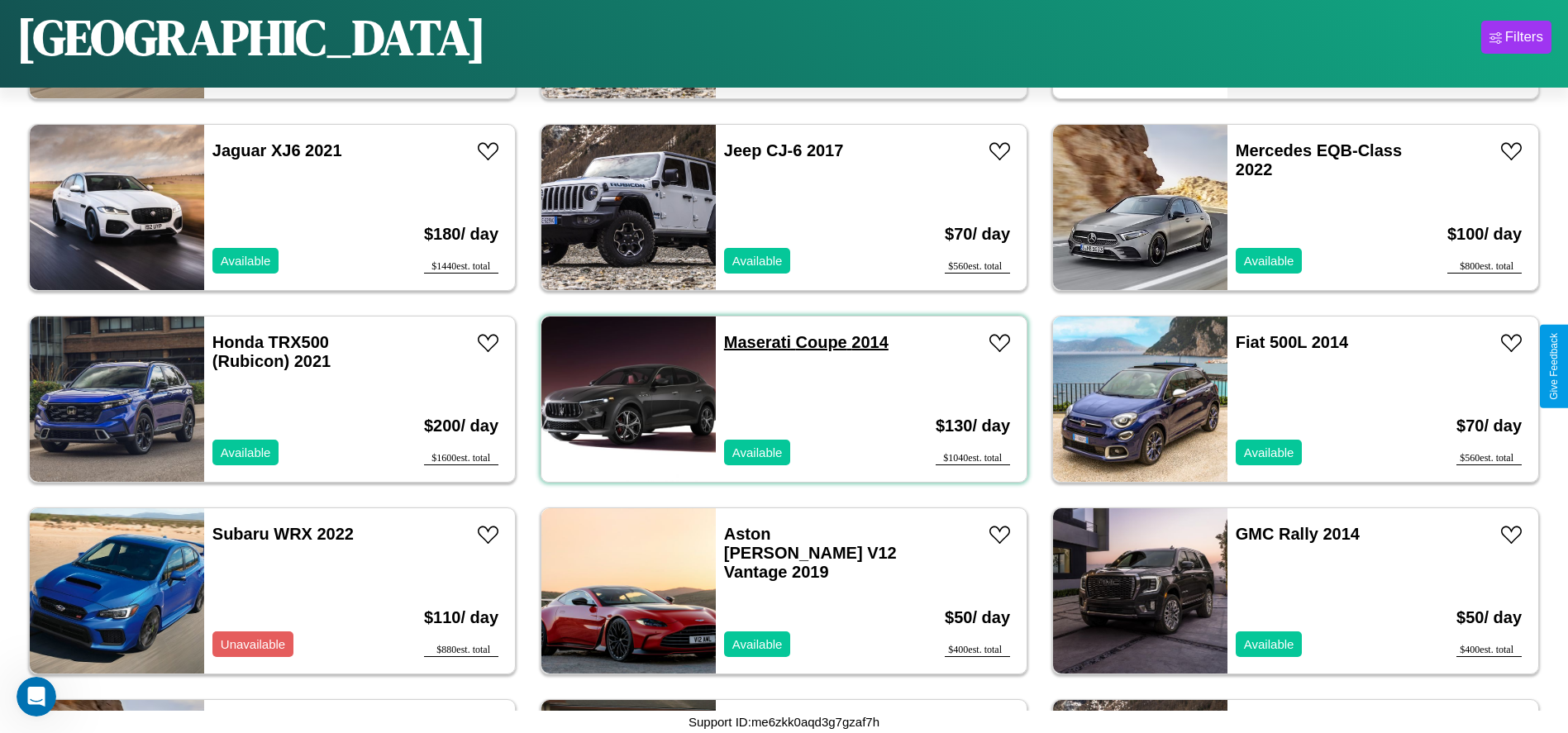
click at [751, 342] on link "Maserati Coupe 2014" at bounding box center [806, 342] width 164 height 18
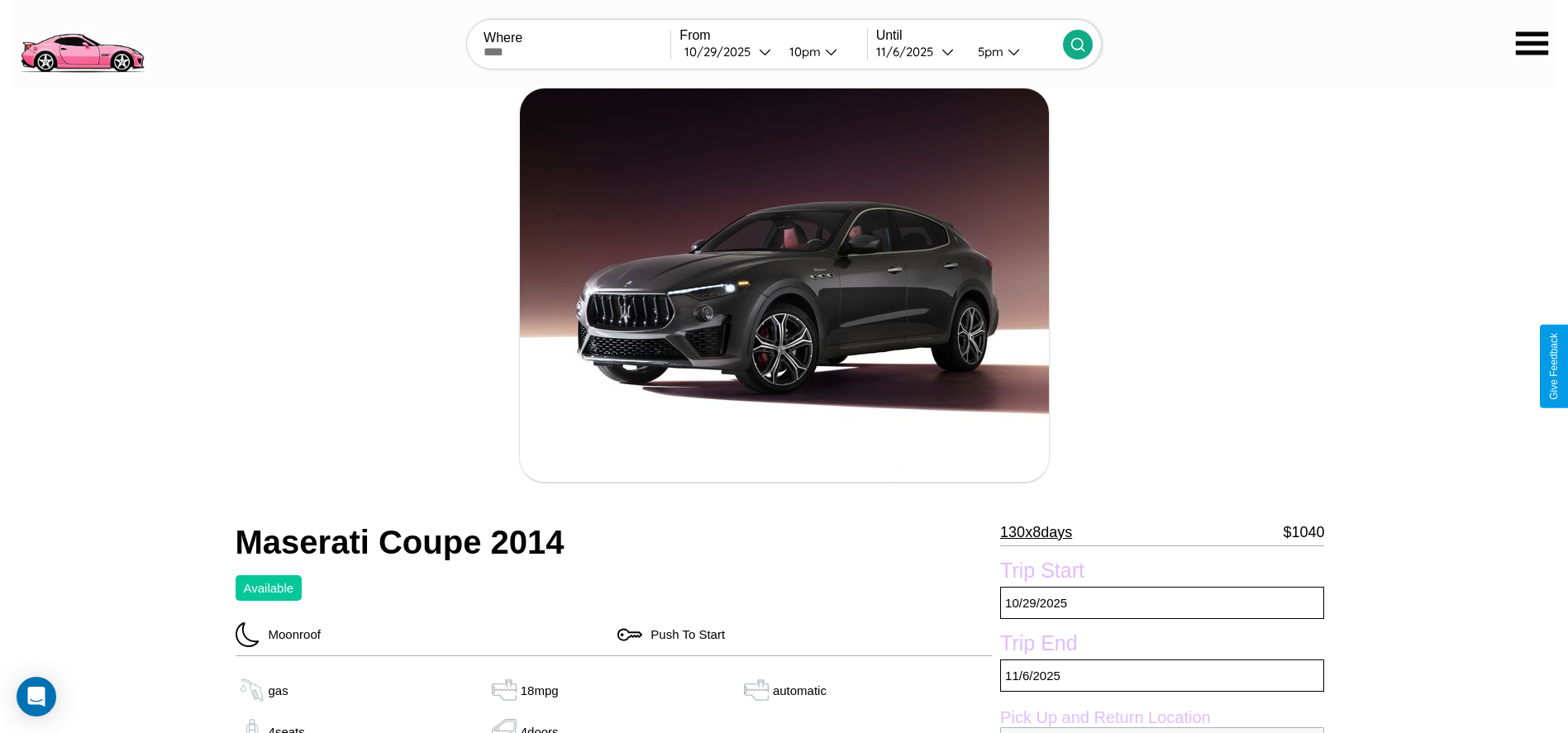
scroll to position [166, 0]
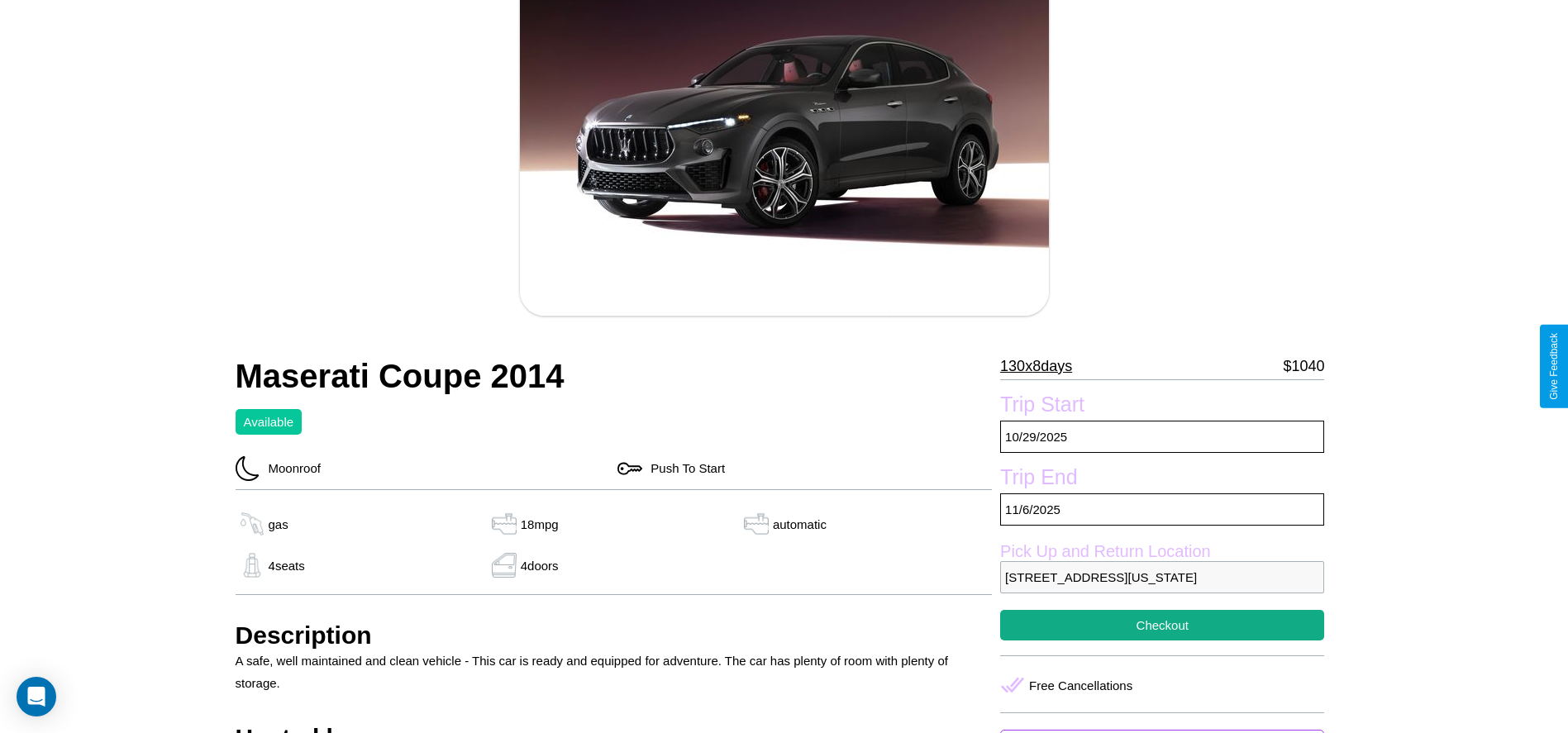
click at [1042, 366] on p "130 x 8 days" at bounding box center [1036, 366] width 72 height 27
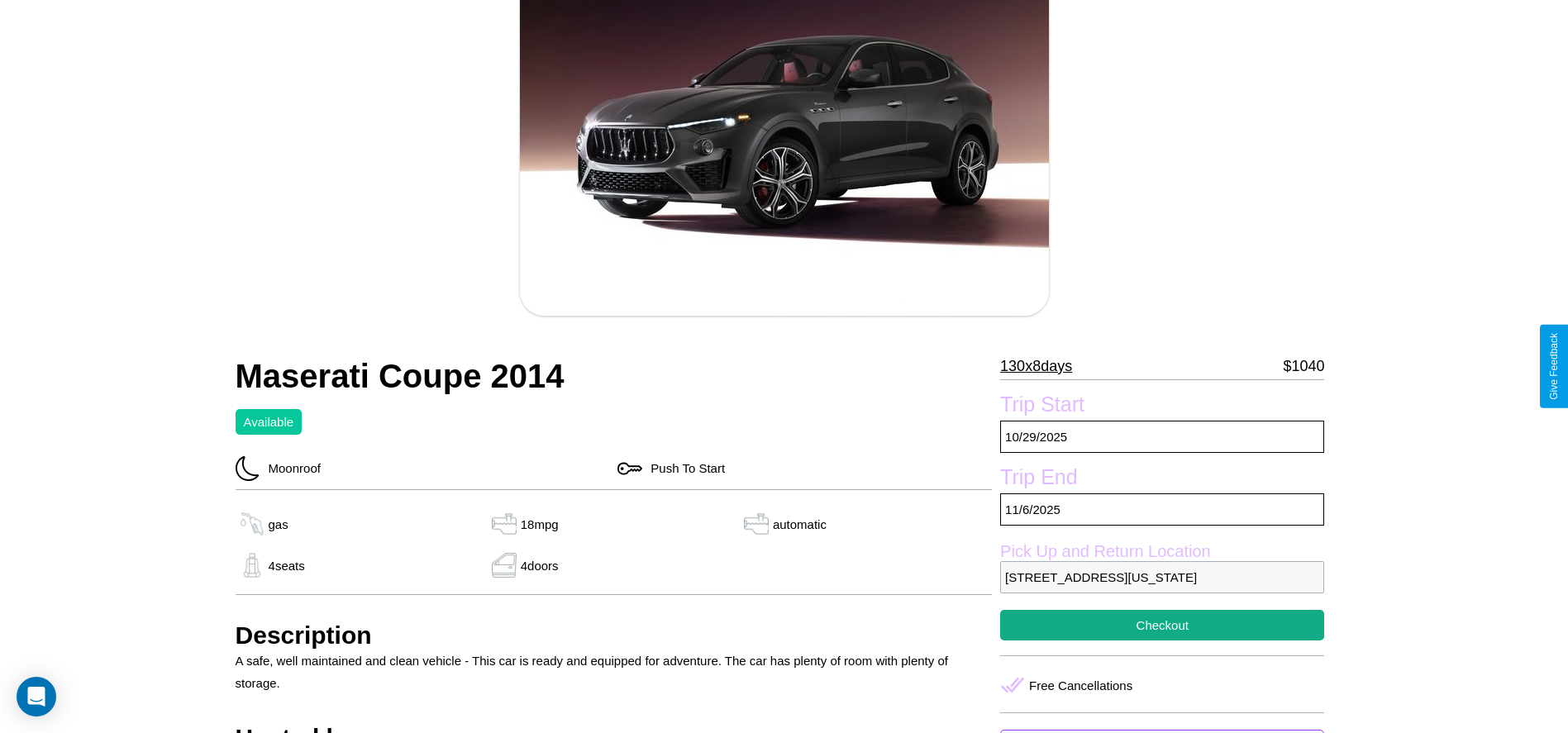
click at [1042, 366] on p "130 x 8 days" at bounding box center [1036, 366] width 72 height 27
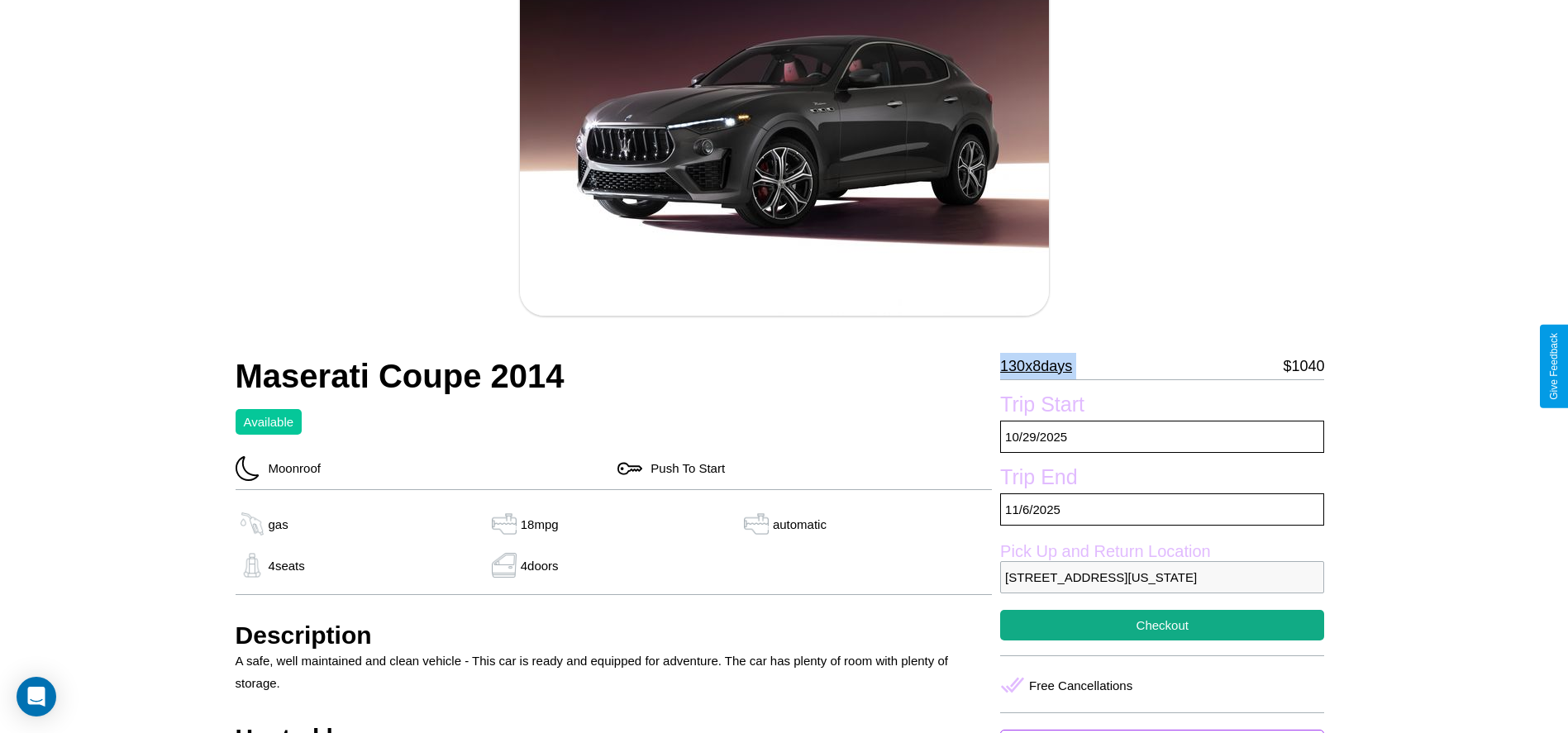
click at [1042, 366] on p "130 x 8 days" at bounding box center [1036, 366] width 72 height 27
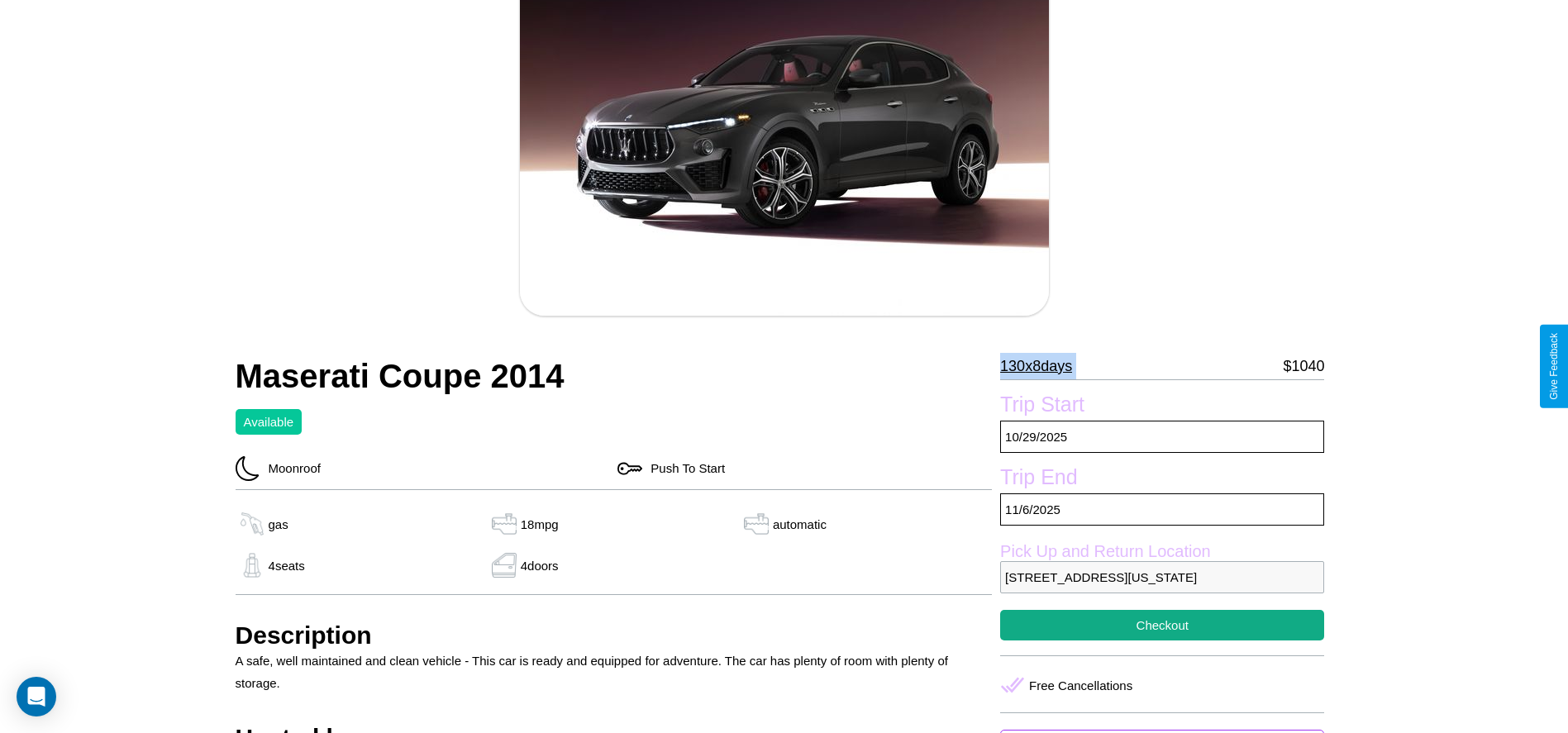
click at [1042, 366] on p "130 x 8 days" at bounding box center [1036, 366] width 72 height 27
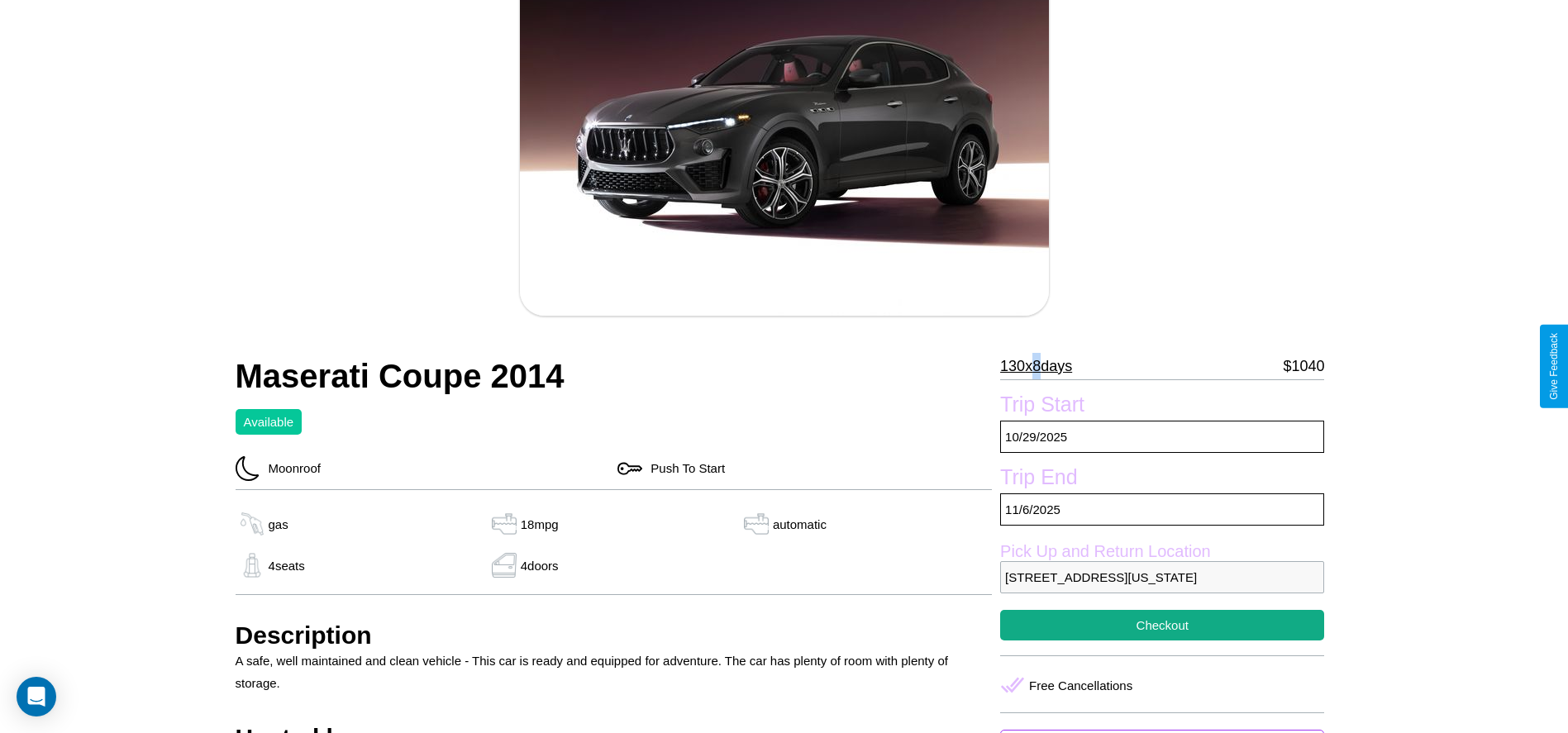
click at [1042, 366] on p "130 x 8 days" at bounding box center [1036, 366] width 72 height 27
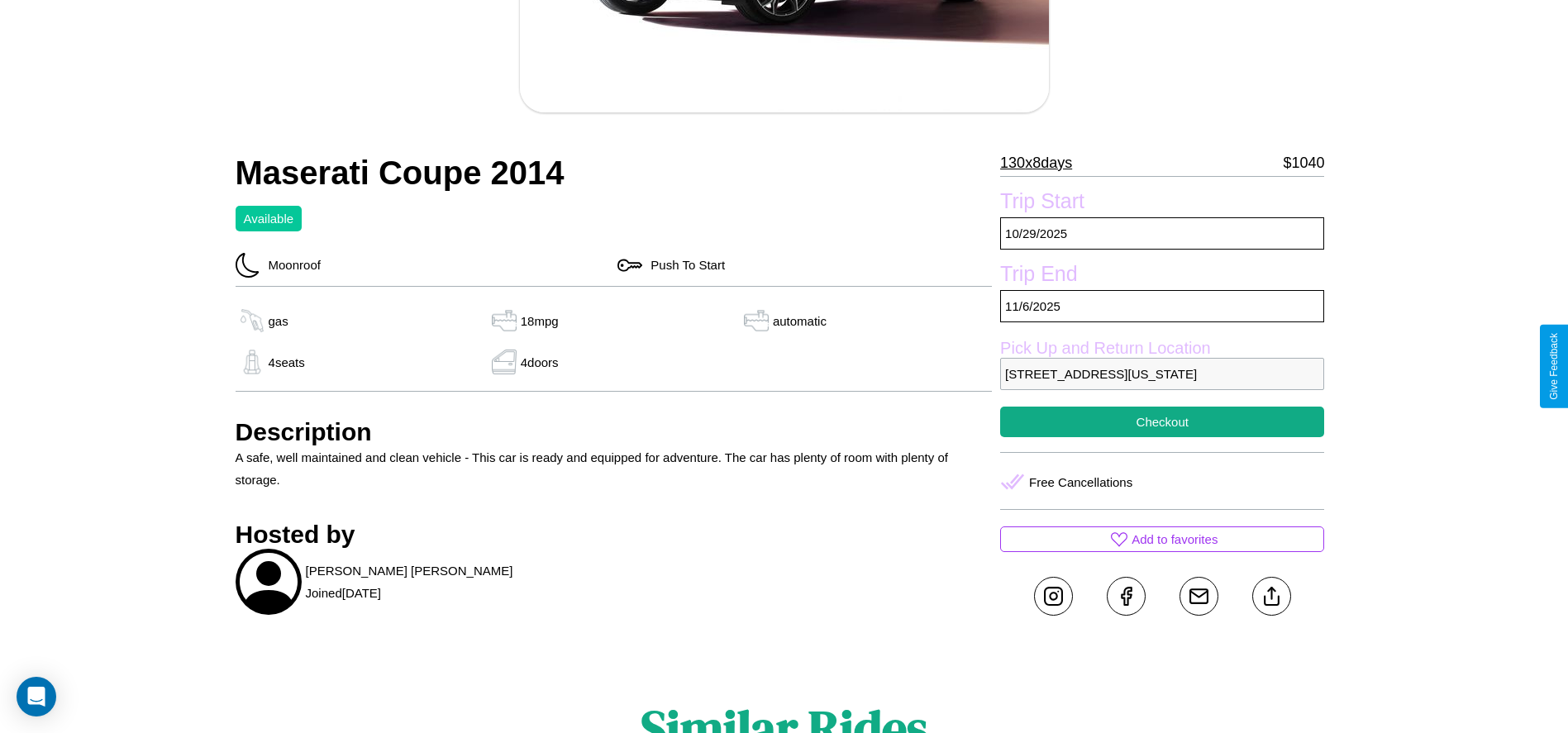
scroll to position [424, 0]
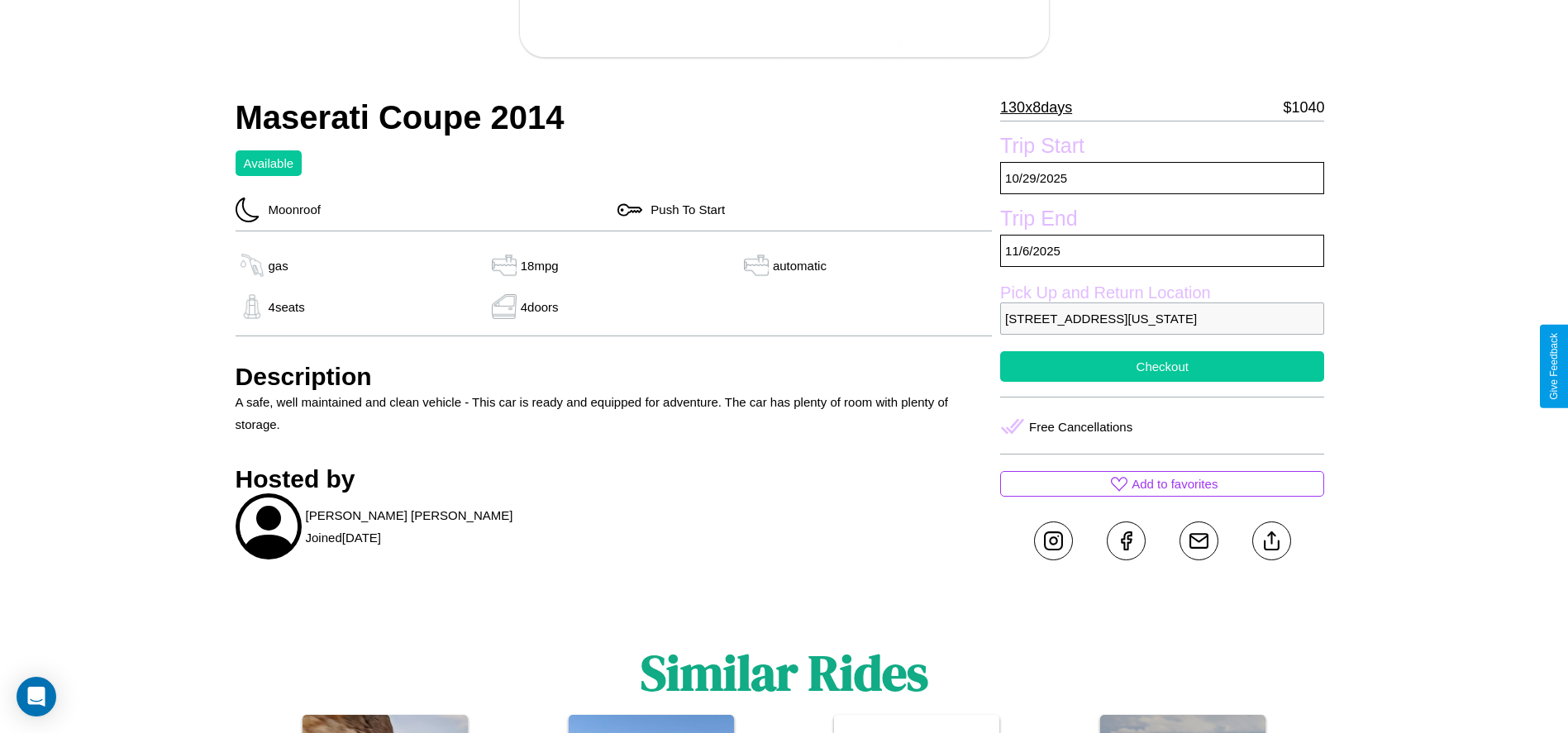
click at [1162, 366] on button "Checkout" at bounding box center [1162, 366] width 324 height 31
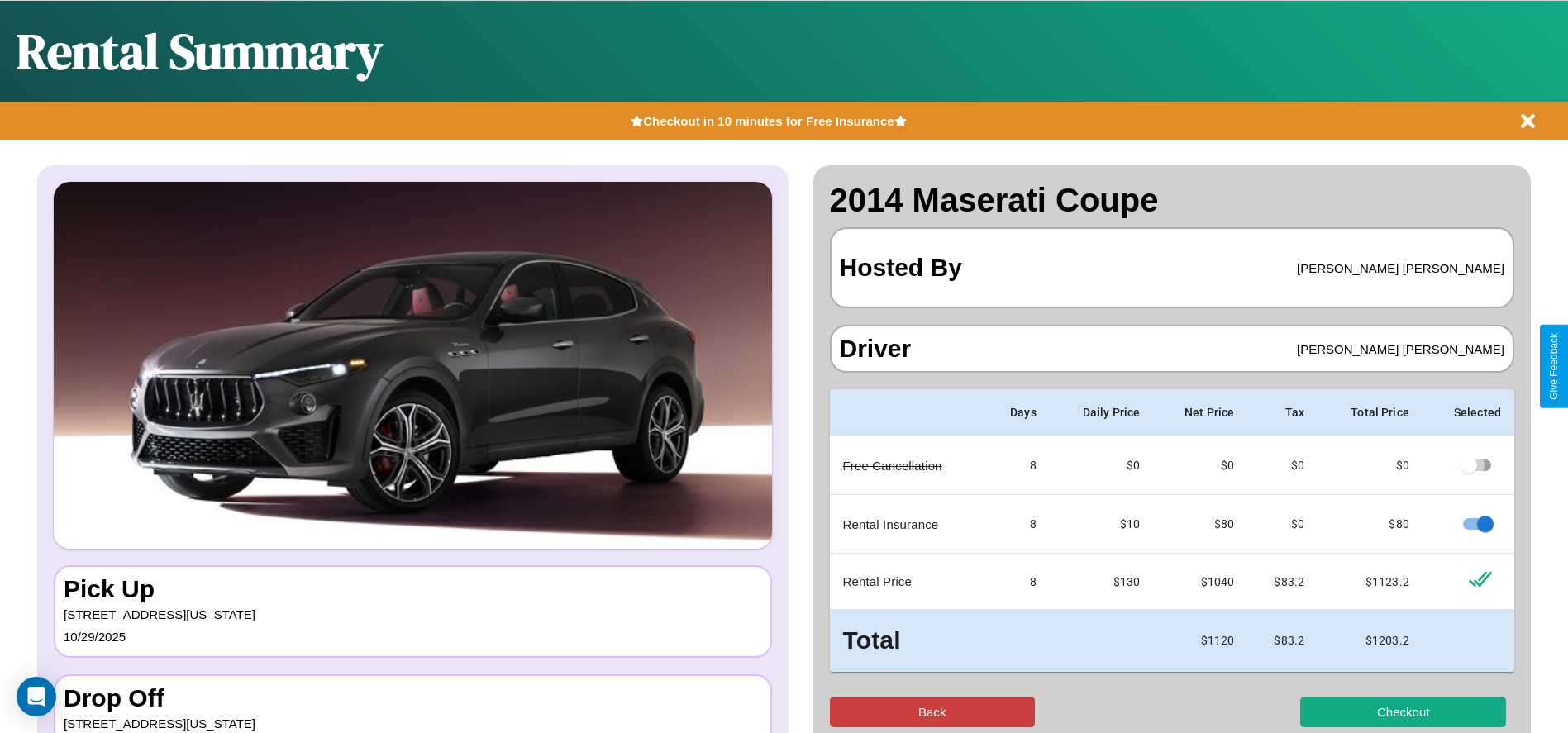
click at [932, 711] on button "Back" at bounding box center [933, 711] width 206 height 31
